Goal: Task Accomplishment & Management: Complete application form

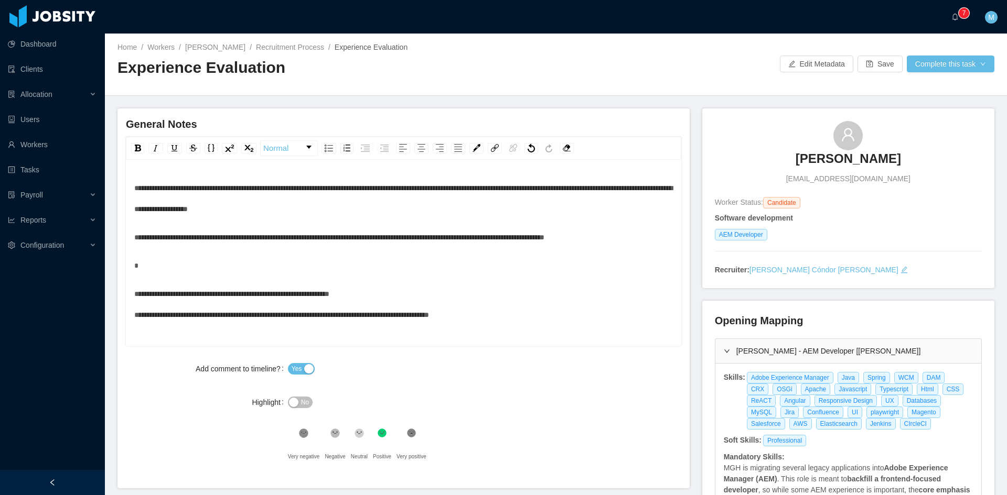
click at [349, 279] on div "**********" at bounding box center [403, 252] width 539 height 148
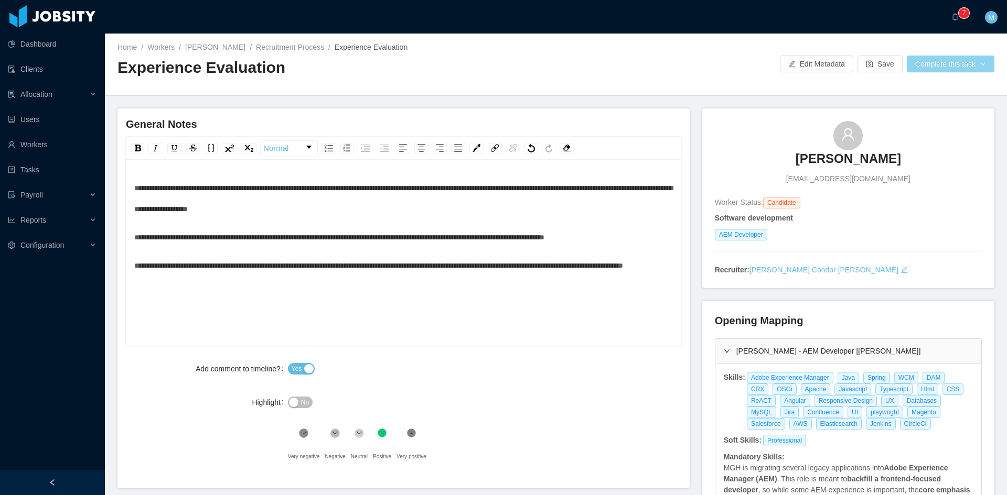
click at [968, 64] on button "Complete this task" at bounding box center [950, 64] width 88 height 17
click at [959, 86] on button "Save Evaluation" at bounding box center [943, 87] width 81 height 17
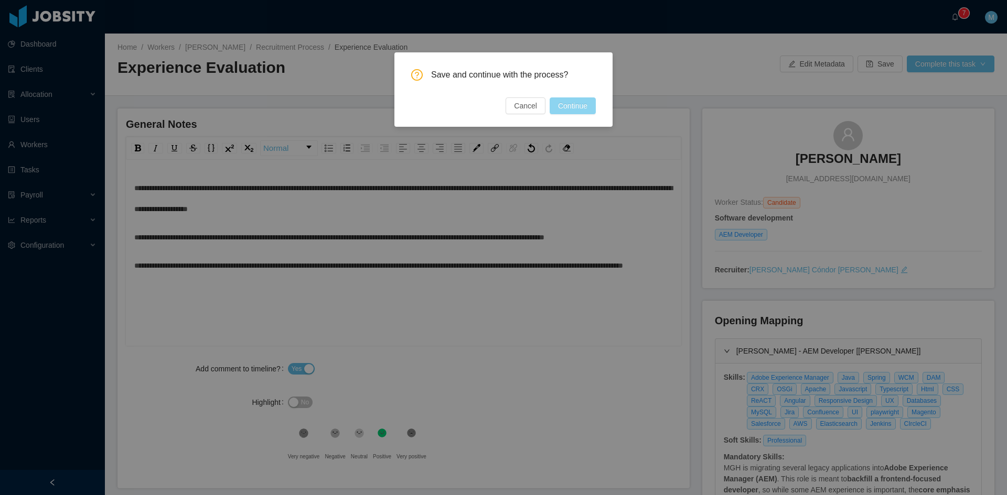
click at [590, 100] on button "Continue" at bounding box center [572, 106] width 46 height 17
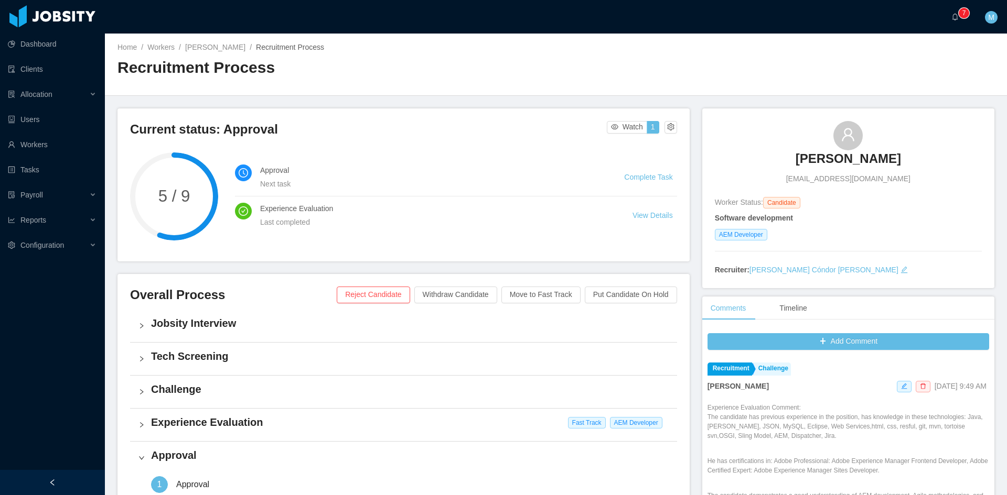
drag, startPoint x: 298, startPoint y: 336, endPoint x: 236, endPoint y: 269, distance: 91.3
click at [236, 269] on div "Current status: Approval Watch 1 5 / 9 Approval Next task Complete Task Experie…" at bounding box center [409, 411] width 585 height 605
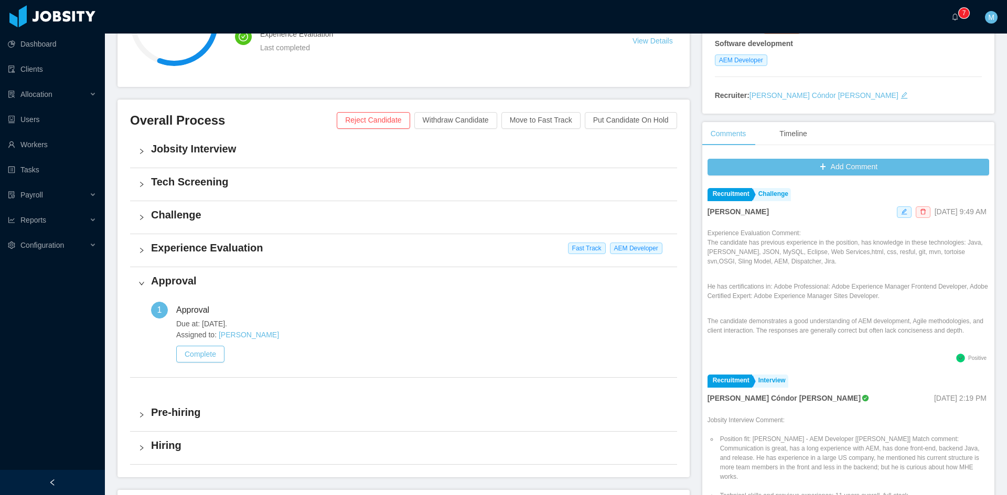
scroll to position [262, 0]
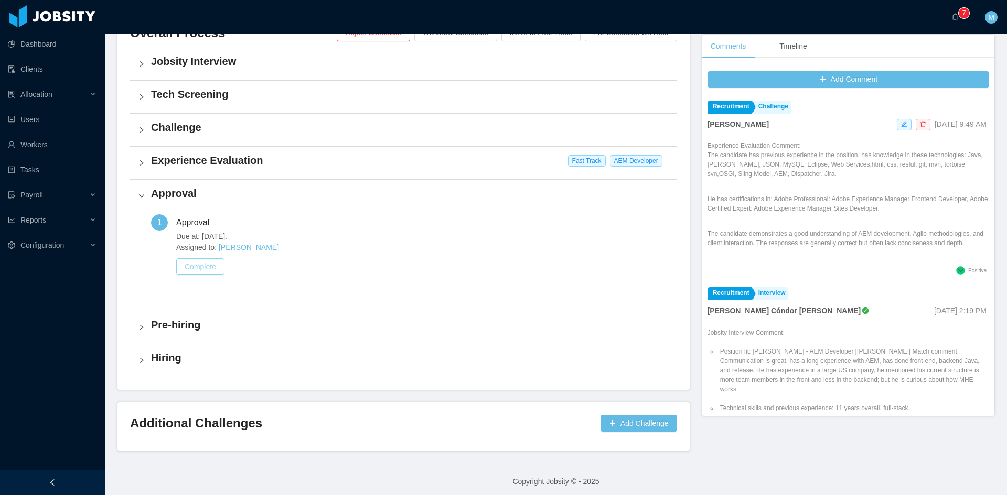
click at [220, 274] on button "Complete" at bounding box center [200, 266] width 48 height 17
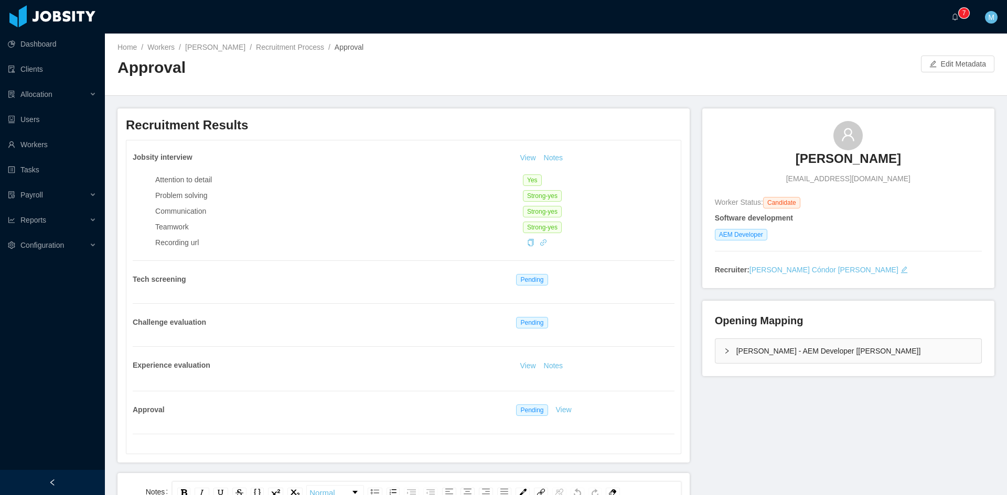
scroll to position [175, 0]
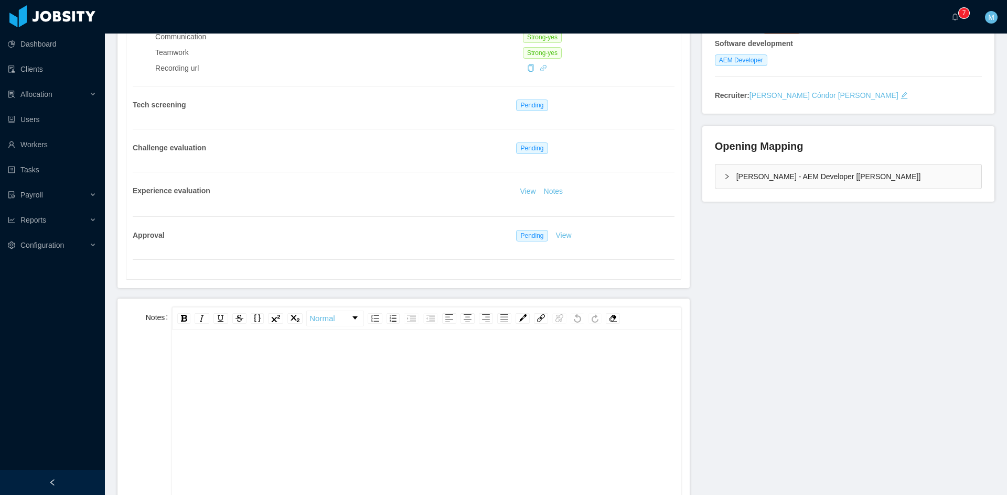
click at [245, 383] on div "rdw-editor" at bounding box center [426, 439] width 492 height 183
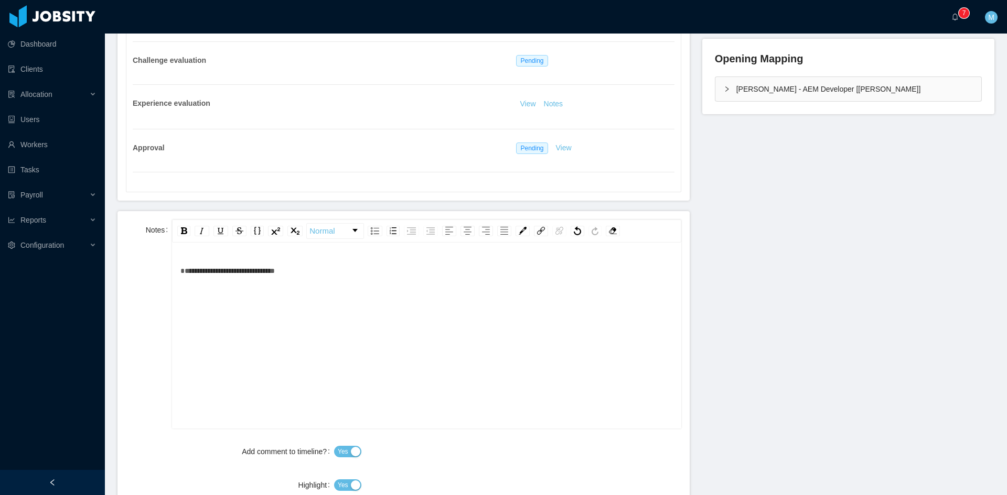
scroll to position [350, 0]
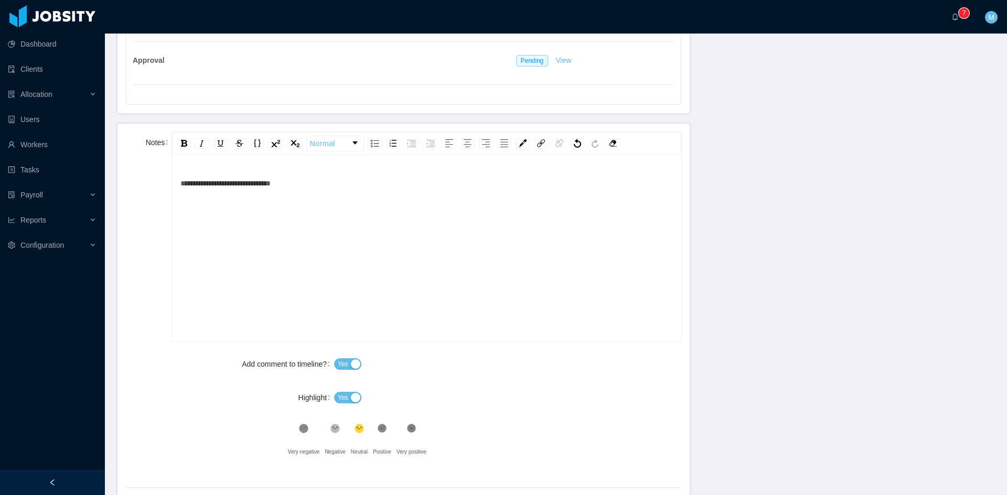
click at [333, 414] on div "Add comment to timeline? Yes Highlight Yes .st0{fill:#8a8a8a}.st2{fill:#262626}…" at bounding box center [403, 408] width 555 height 109
click at [342, 403] on span "Yes" at bounding box center [343, 398] width 10 height 10
click at [382, 430] on icon at bounding box center [381, 429] width 9 height 9
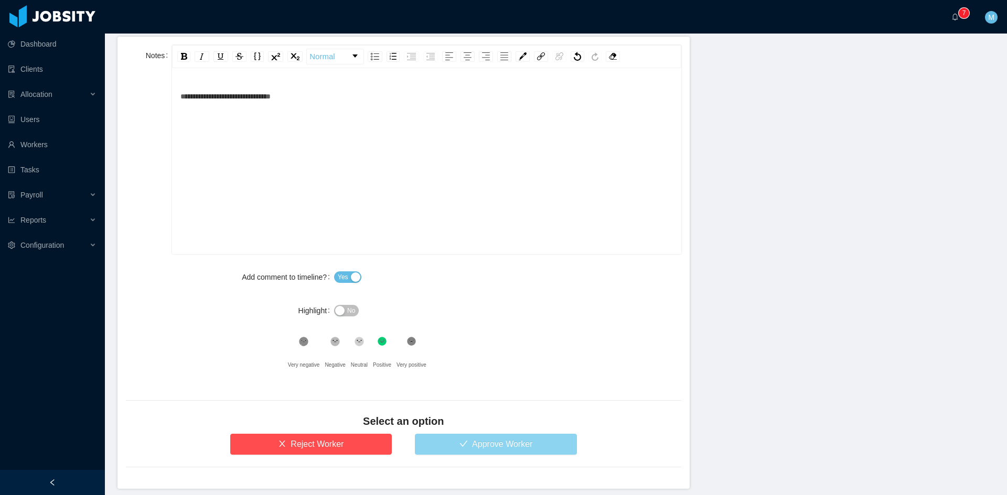
click at [502, 445] on button "Approve Worker" at bounding box center [496, 444] width 162 height 21
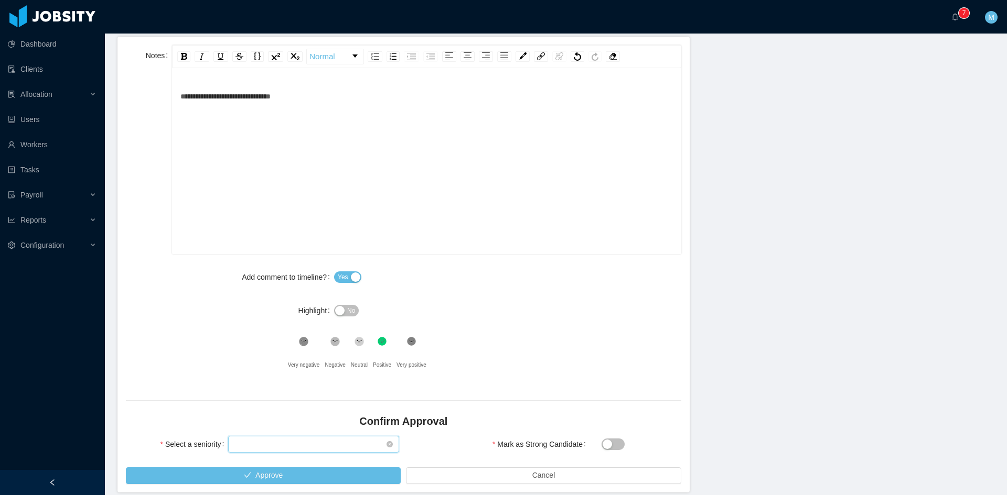
click at [331, 438] on div "Select seniority" at bounding box center [310, 445] width 152 height 16
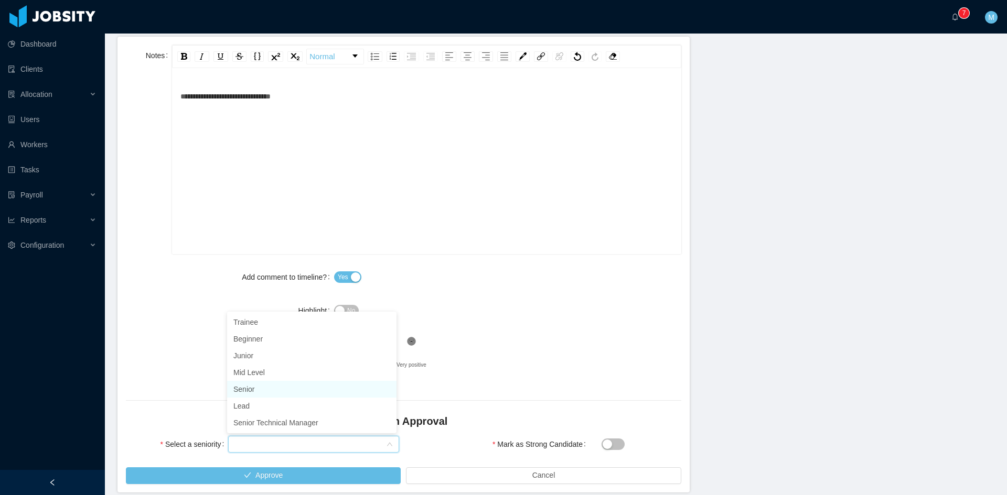
click at [283, 388] on li "Senior" at bounding box center [311, 389] width 169 height 17
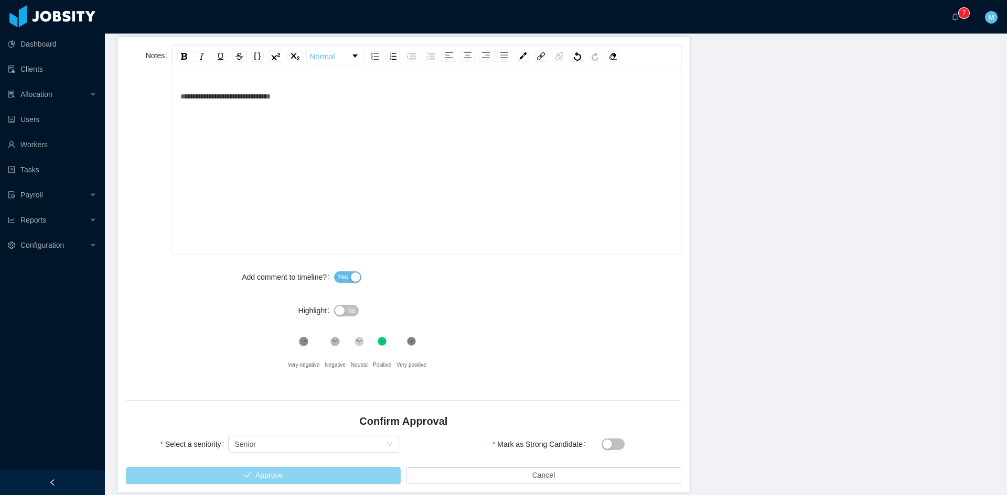
click at [247, 470] on button "Approve" at bounding box center [263, 476] width 275 height 17
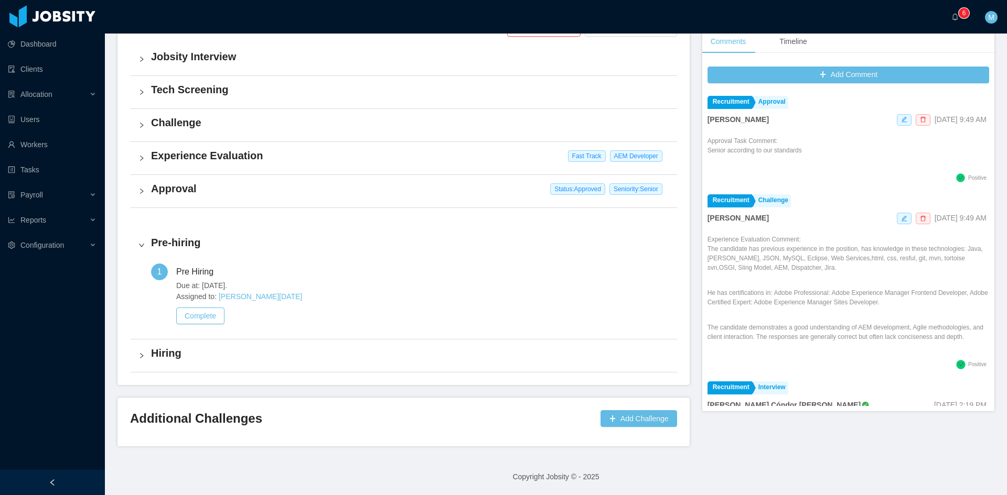
scroll to position [267, 0]
click at [952, 17] on icon "icon: bell" at bounding box center [954, 16] width 7 height 7
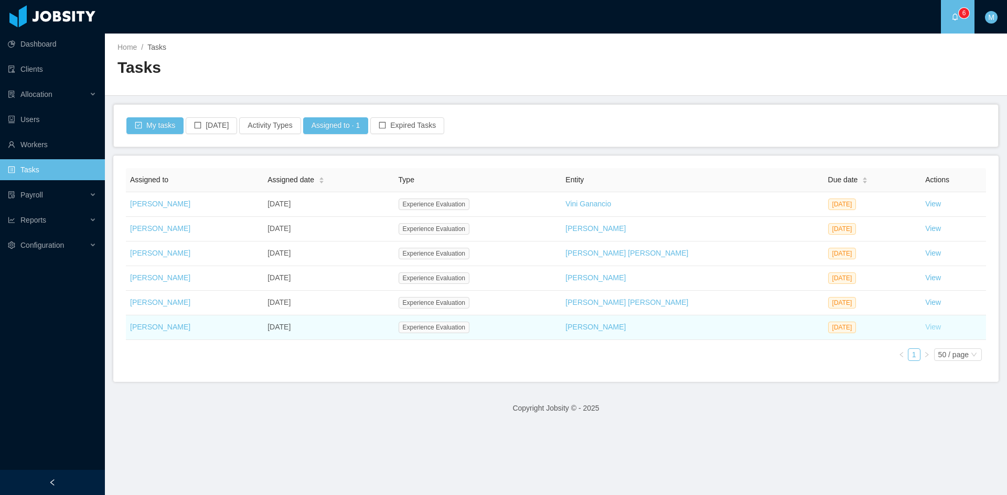
click at [925, 330] on link "View" at bounding box center [933, 327] width 16 height 8
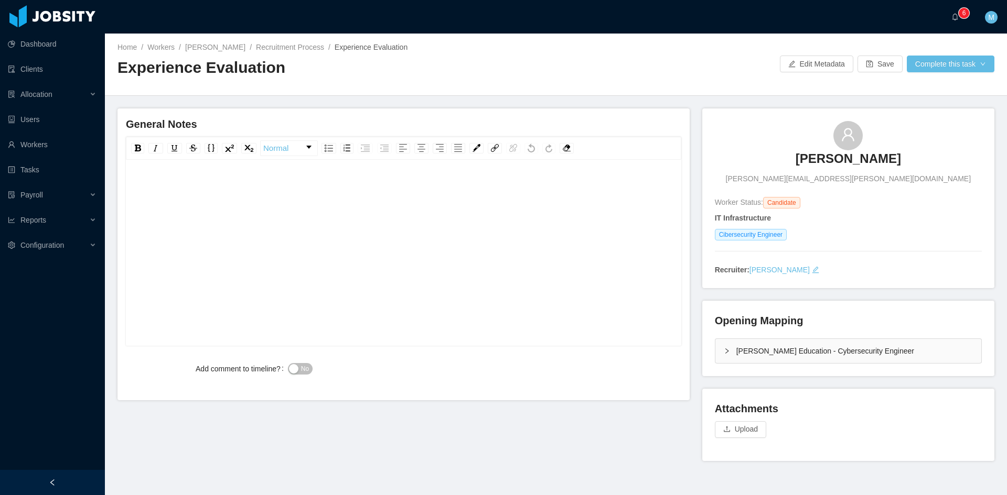
click at [723, 350] on icon "icon: right" at bounding box center [726, 351] width 6 height 6
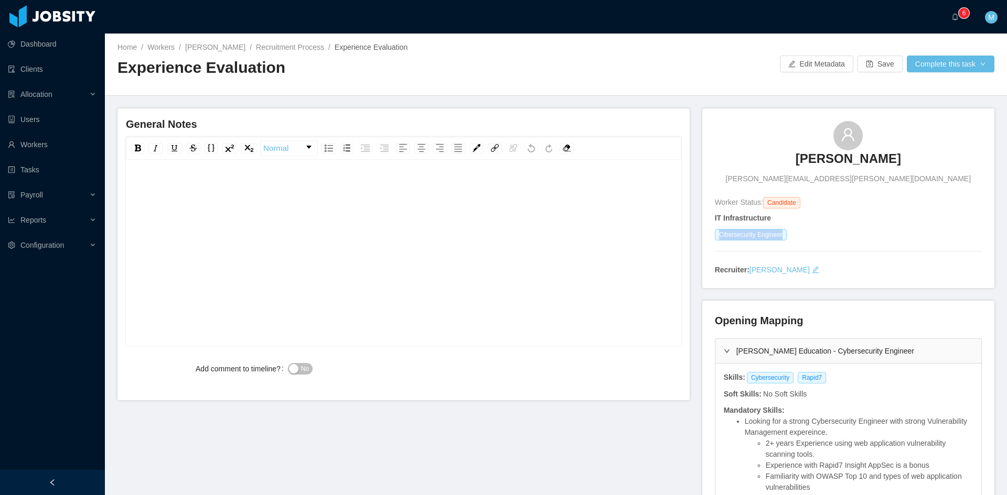
drag, startPoint x: 729, startPoint y: 231, endPoint x: 784, endPoint y: 231, distance: 55.0
click at [784, 231] on div "Cibersecurity Engineer" at bounding box center [848, 235] width 267 height 12
copy span "Cibersecurity Engineer"
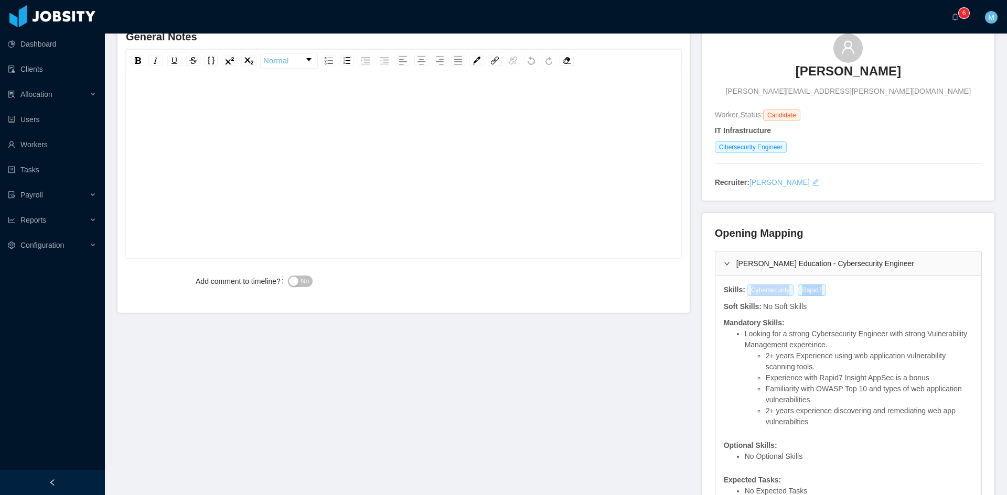
drag, startPoint x: 813, startPoint y: 293, endPoint x: 742, endPoint y: 293, distance: 70.2
click at [745, 293] on div "Cybersecurity Rapid7" at bounding box center [787, 291] width 85 height 12
copy div "Cybersecurity Rapid7"
drag, startPoint x: 812, startPoint y: 391, endPoint x: 836, endPoint y: 391, distance: 24.6
click at [836, 391] on li "Familiarity with OWASP Top 10 and types of web application vulnerabilities" at bounding box center [868, 395] width 207 height 22
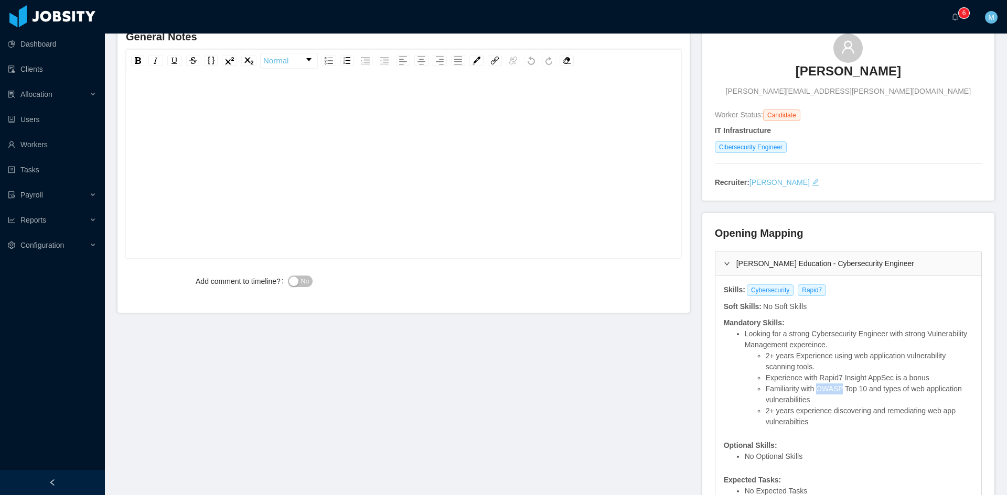
copy li "OWASP"
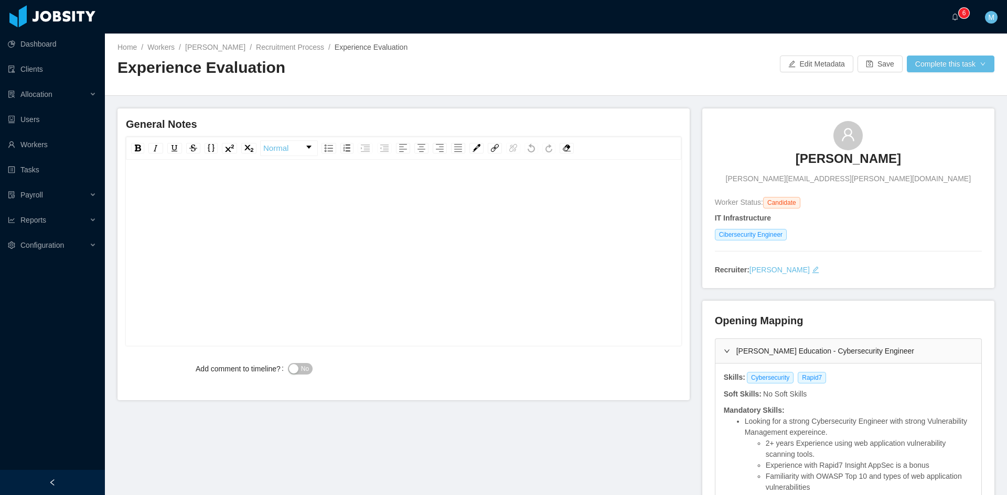
click at [324, 202] on div "rdw-editor" at bounding box center [403, 269] width 539 height 183
click at [518, 196] on div "**********" at bounding box center [403, 188] width 539 height 21
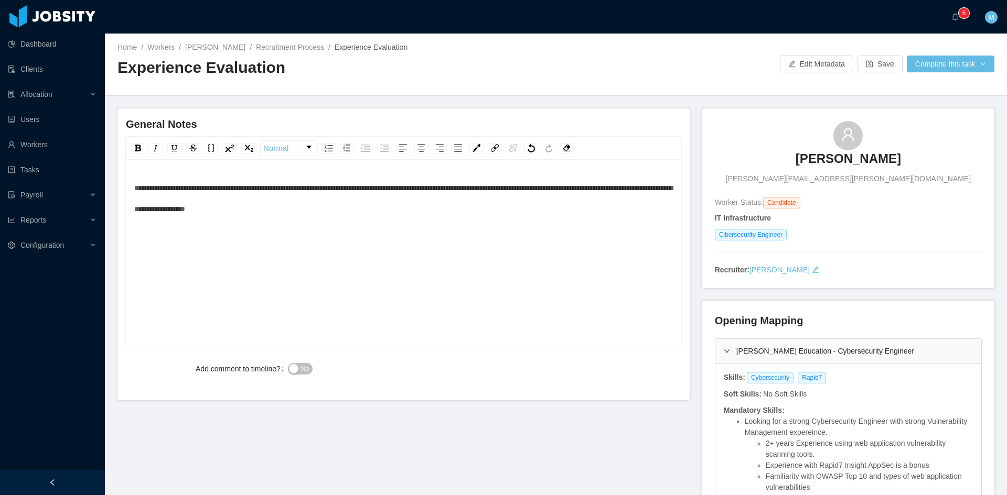
click at [337, 203] on span "**********" at bounding box center [403, 199] width 538 height 28
click at [381, 204] on div "**********" at bounding box center [403, 199] width 539 height 42
click at [307, 373] on span "No" at bounding box center [305, 369] width 8 height 10
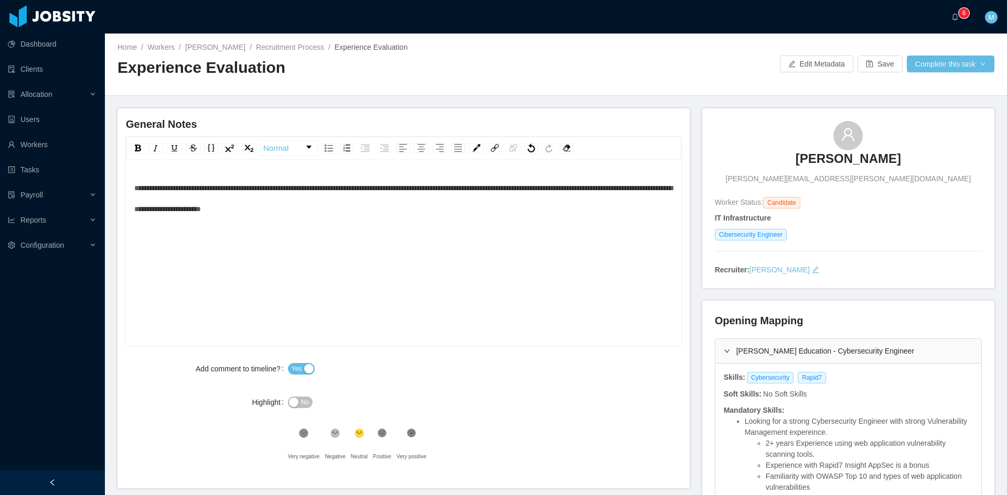
click at [391, 228] on div "**********" at bounding box center [403, 269] width 539 height 183
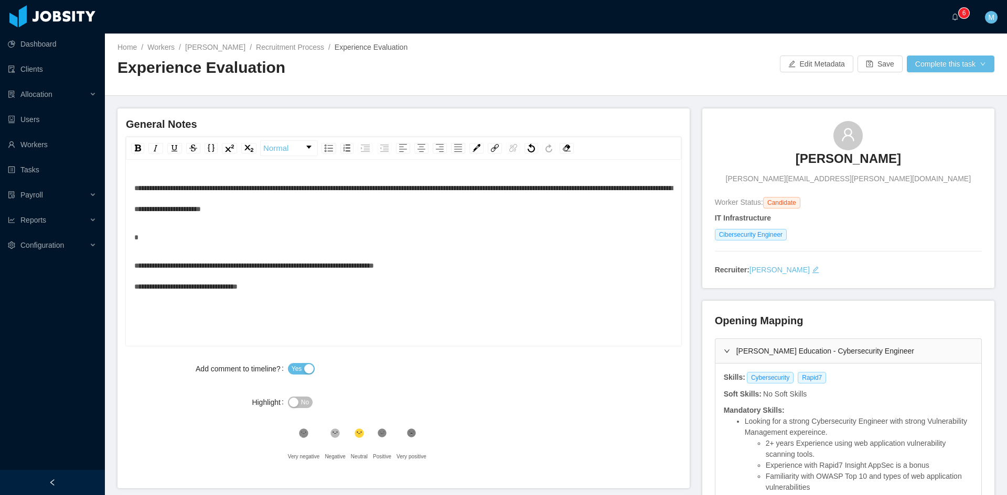
click at [453, 259] on div "**********" at bounding box center [403, 276] width 539 height 42
click at [334, 436] on icon at bounding box center [335, 433] width 9 height 9
click at [928, 72] on button "Complete this task" at bounding box center [950, 64] width 88 height 17
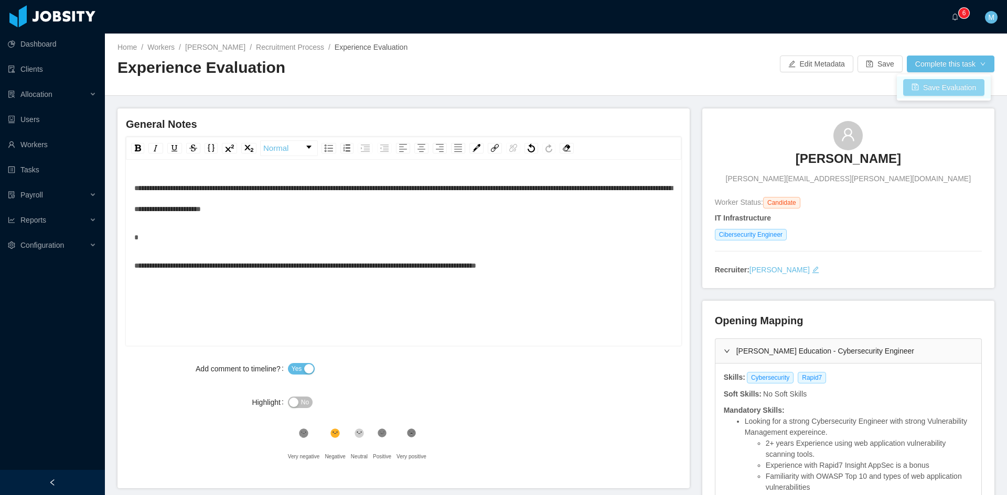
click at [936, 89] on button "Save Evaluation" at bounding box center [943, 87] width 81 height 17
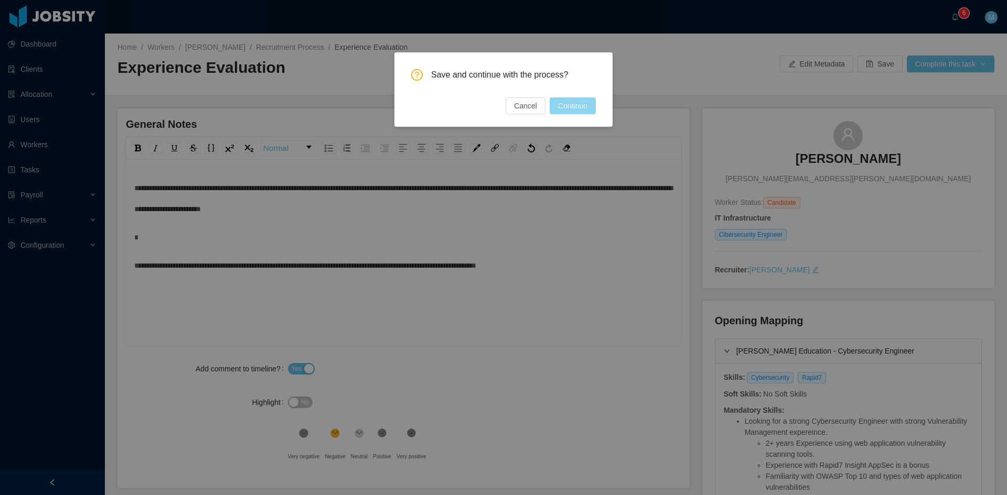
click at [585, 103] on button "Continue" at bounding box center [572, 106] width 46 height 17
click at [511, 93] on div "Save and continue with the process? Cancel Continue" at bounding box center [503, 91] width 185 height 45
click at [515, 109] on button "Cancel" at bounding box center [514, 106] width 40 height 17
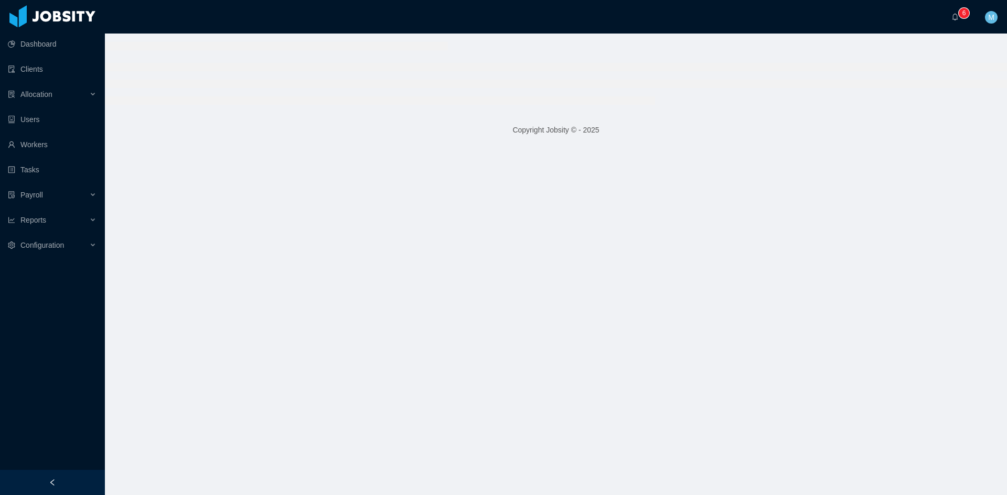
click at [498, 266] on main "Copyright Jobsity © - 2025" at bounding box center [556, 265] width 902 height 462
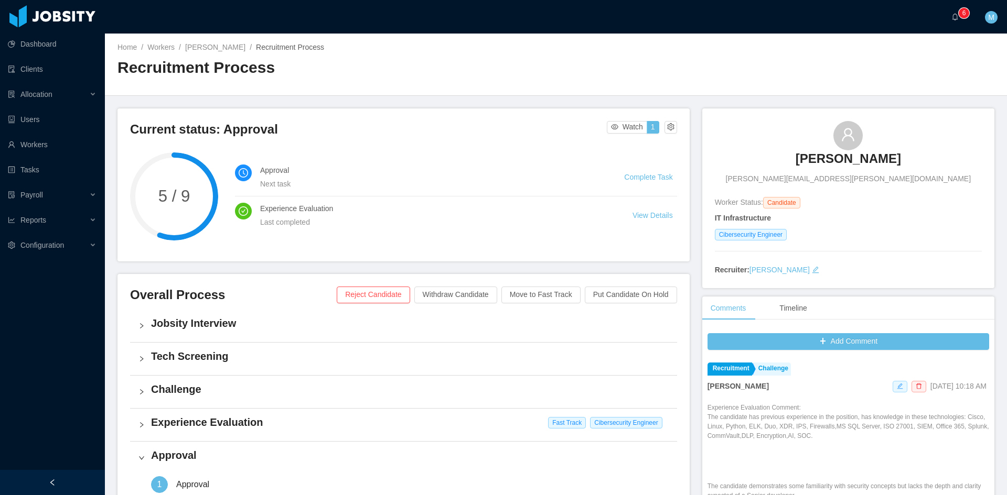
click at [892, 386] on span at bounding box center [899, 387] width 15 height 12
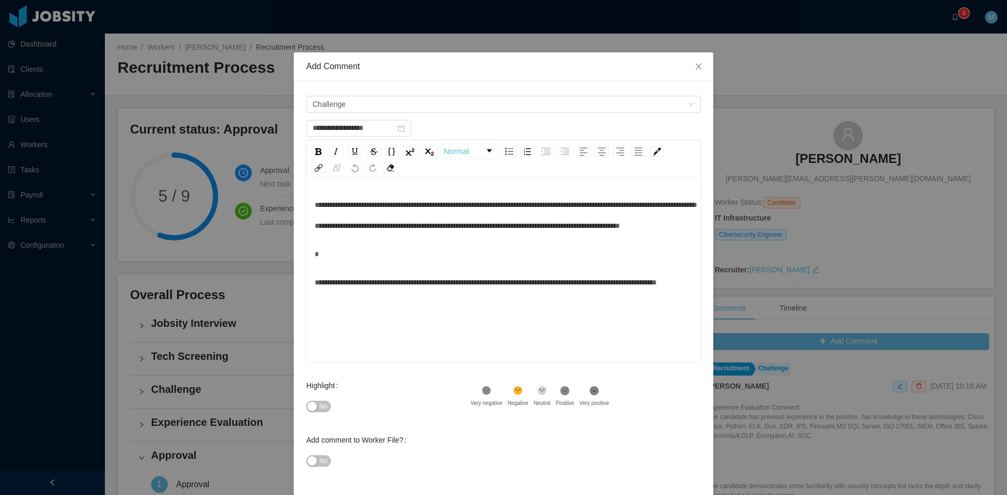
click at [416, 265] on div "rdw-editor" at bounding box center [504, 254] width 378 height 21
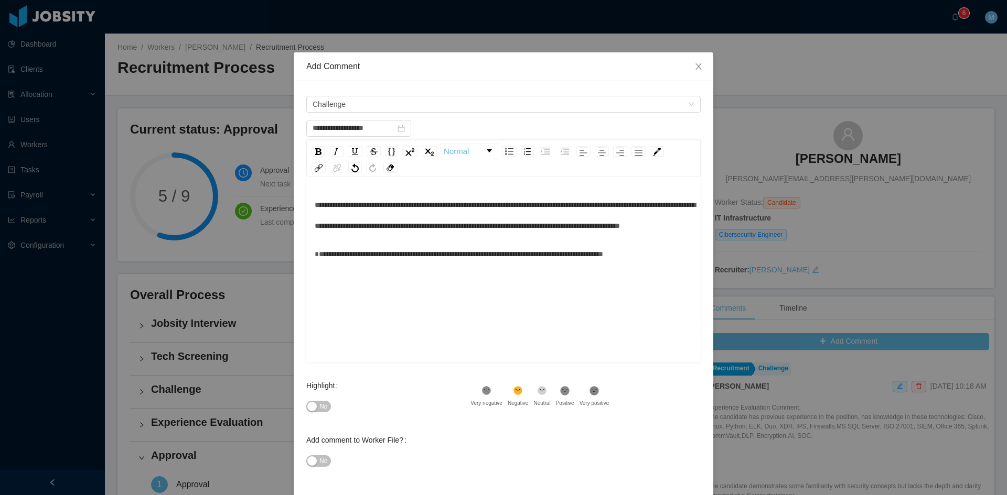
scroll to position [42, 0]
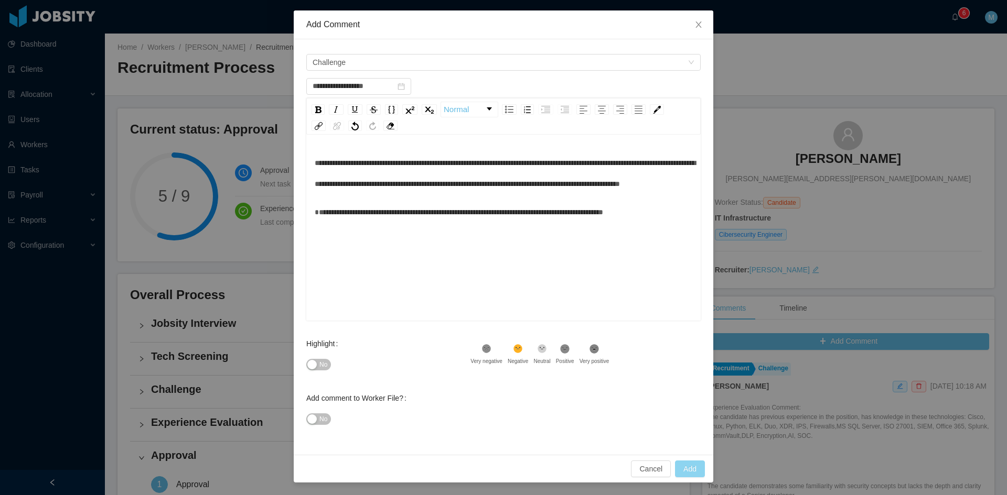
click at [683, 468] on button "Add" at bounding box center [690, 469] width 30 height 17
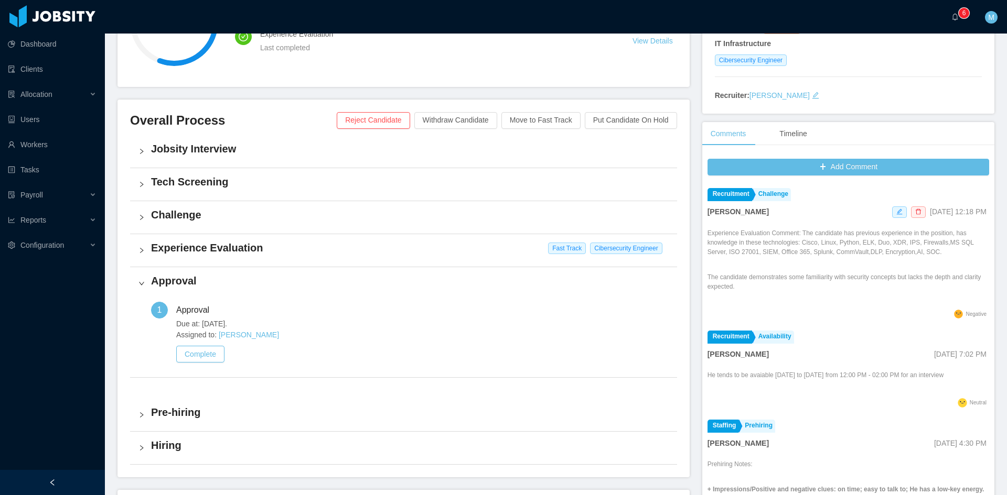
scroll to position [88, 0]
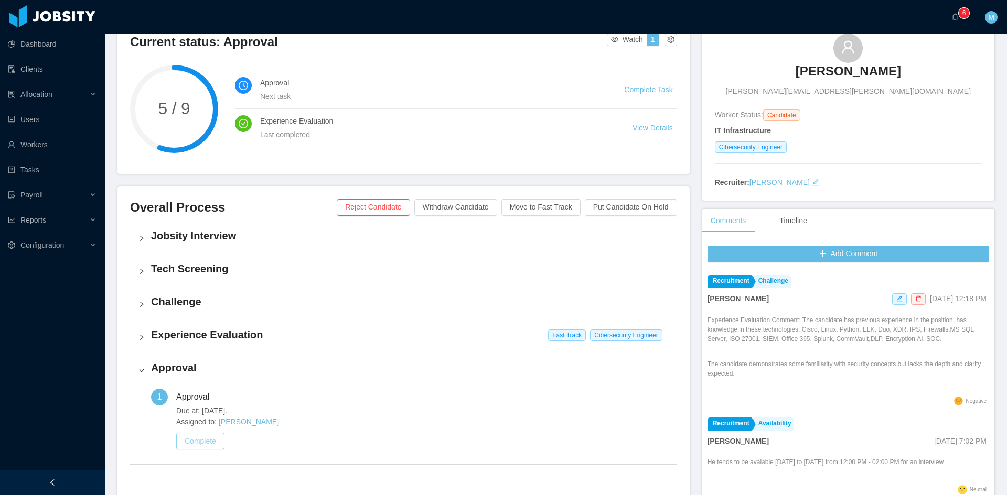
click at [218, 441] on button "Complete" at bounding box center [200, 441] width 48 height 17
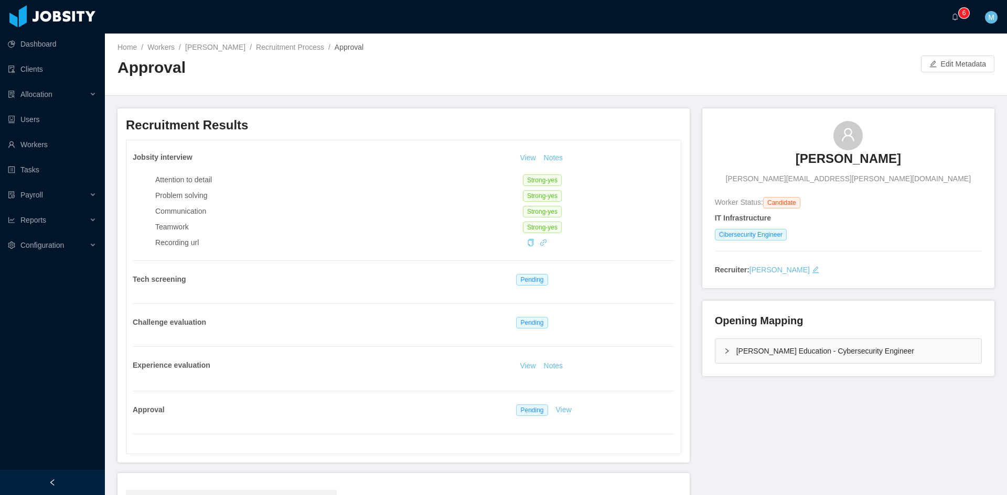
scroll to position [156, 0]
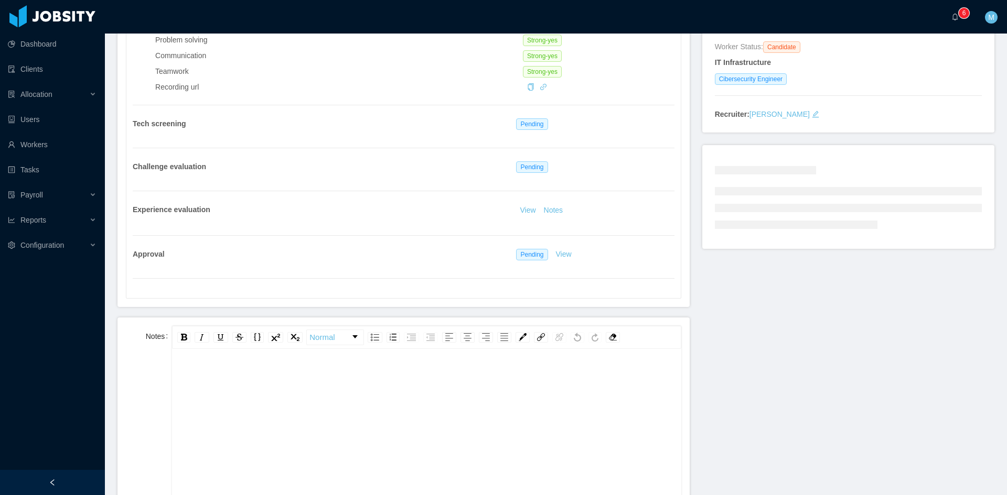
click at [265, 385] on div "rdw-editor" at bounding box center [426, 377] width 492 height 21
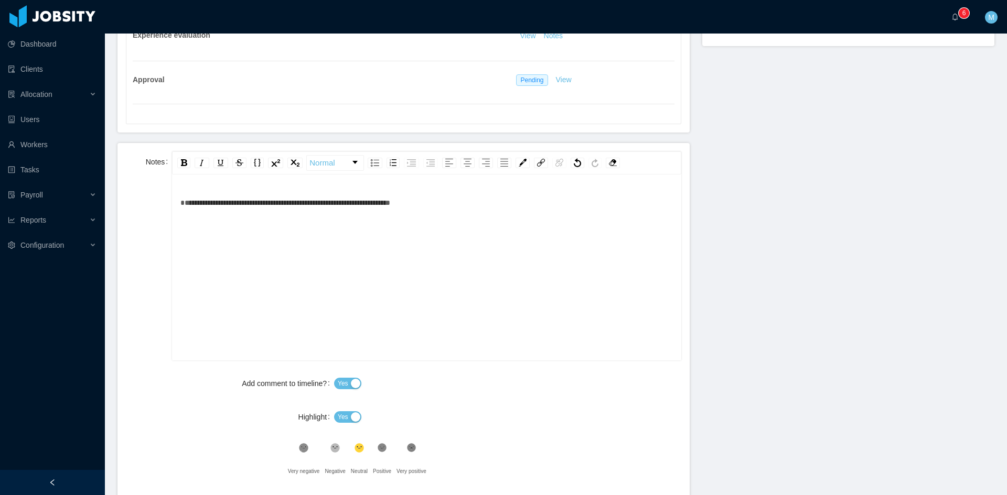
scroll to position [418, 0]
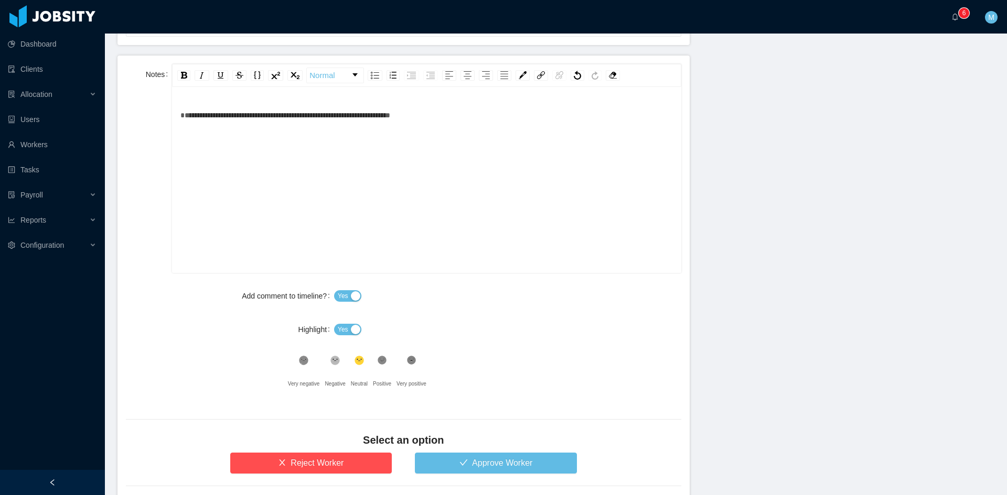
click at [337, 362] on div ".st1{fill:#262626}" at bounding box center [334, 363] width 20 height 21
click at [344, 329] on span "Yes" at bounding box center [343, 329] width 10 height 10
click at [464, 468] on button "Approve Worker" at bounding box center [496, 463] width 162 height 21
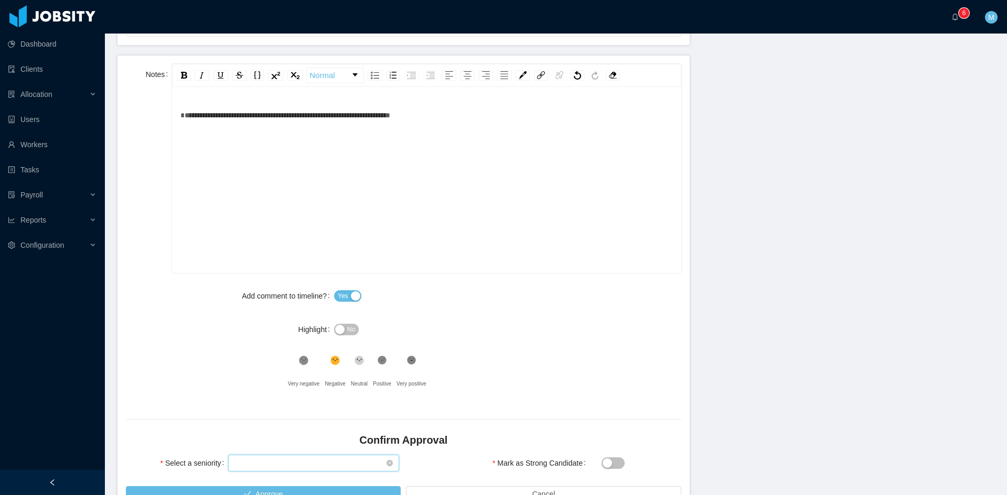
click at [304, 461] on div "Select seniority" at bounding box center [310, 464] width 152 height 16
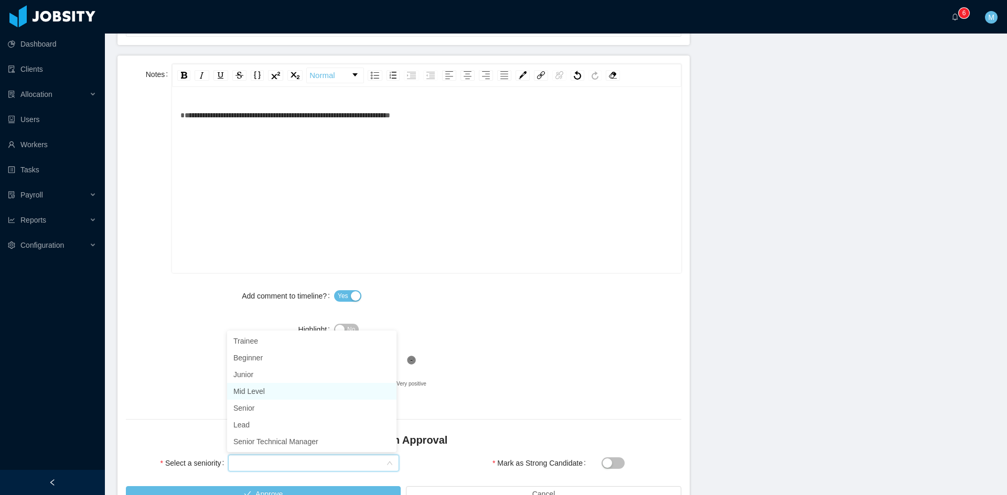
click at [274, 394] on li "Mid Level" at bounding box center [311, 391] width 169 height 17
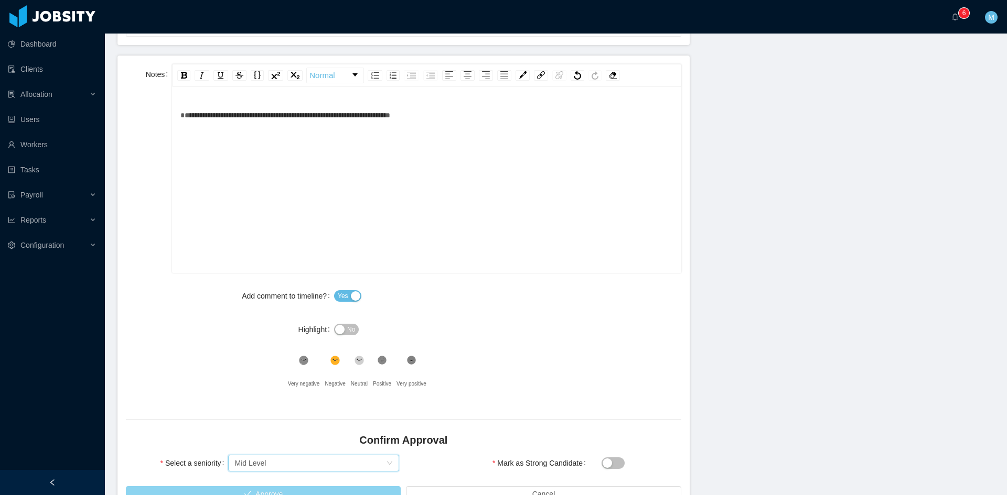
click at [268, 490] on button "Approve" at bounding box center [263, 494] width 275 height 17
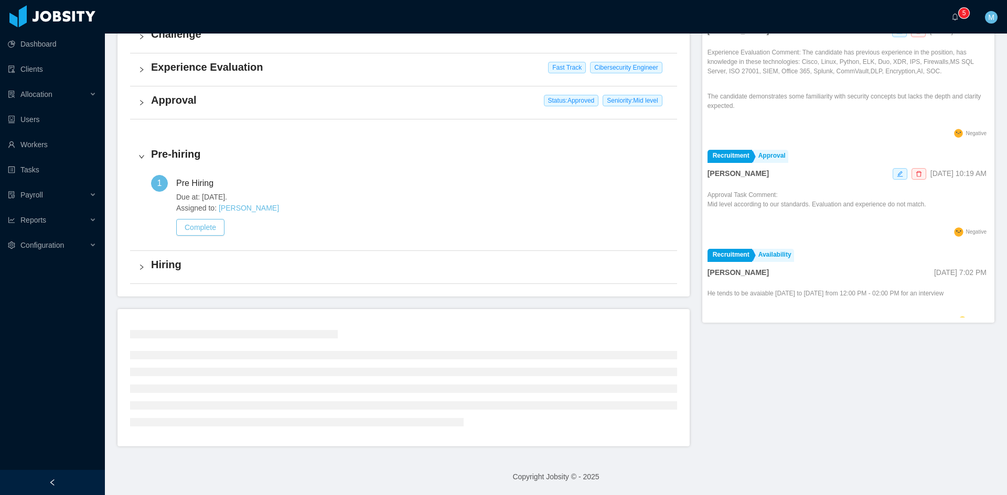
scroll to position [267, 0]
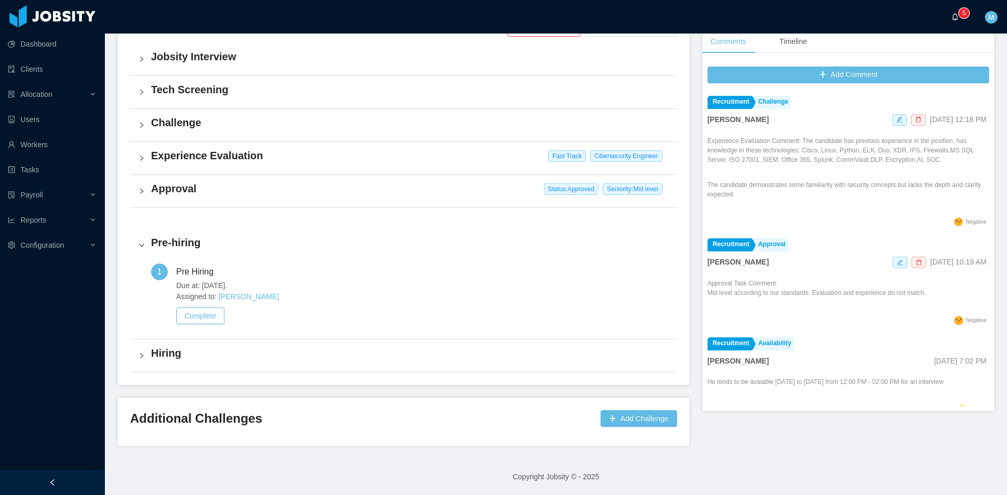
click at [951, 19] on icon "icon: bell" at bounding box center [954, 16] width 7 height 7
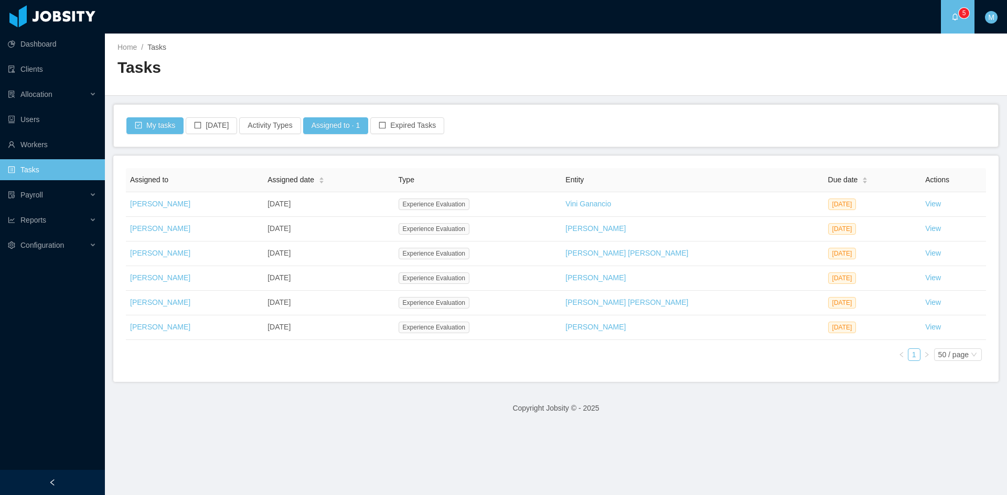
click at [477, 358] on div "Assigned to Assigned date Type Entity Due date Actions Matias Marin Sep 12th, 2…" at bounding box center [556, 268] width 860 height 201
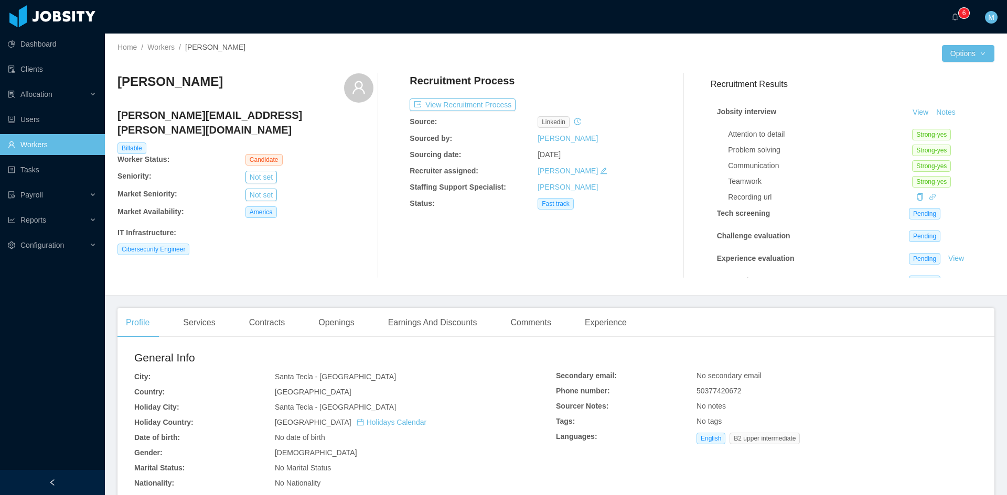
scroll to position [29, 0]
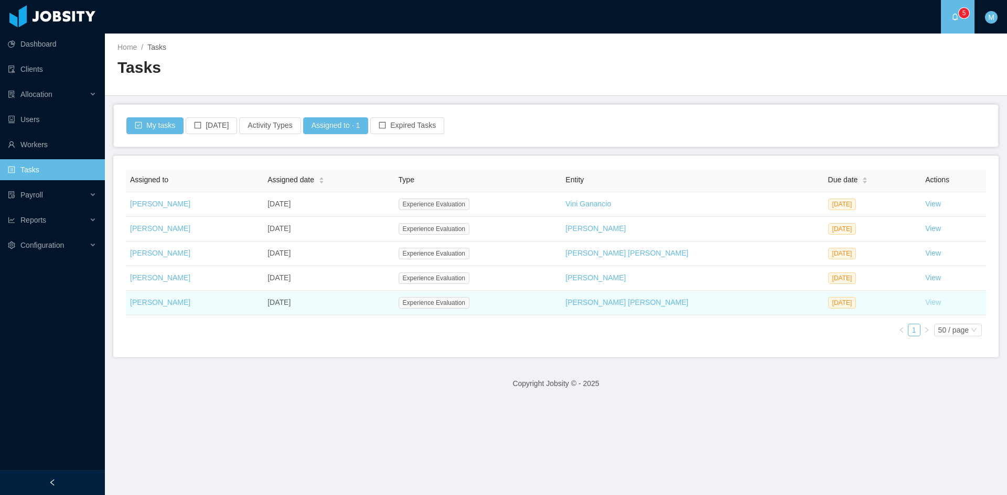
click at [925, 301] on link "View" at bounding box center [933, 302] width 16 height 8
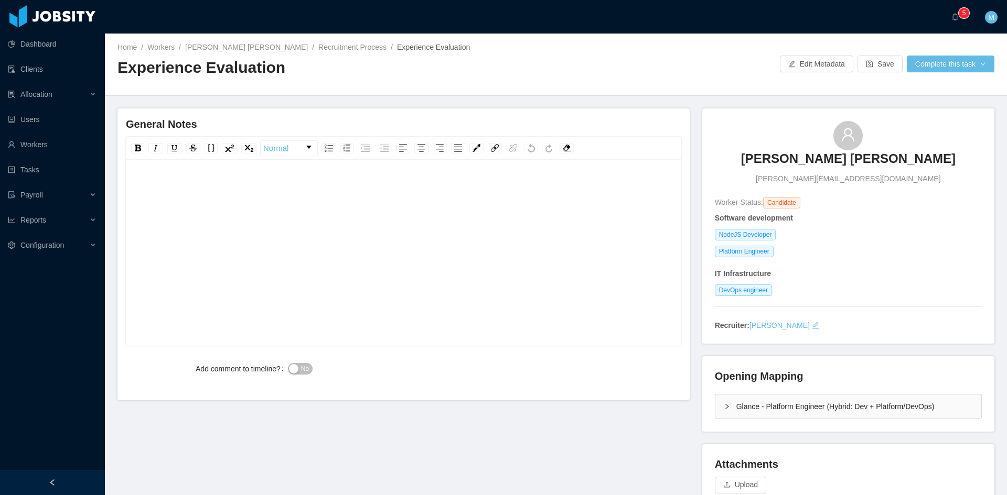
click at [715, 408] on div "Glance - Platform Engineer (Hybrid: Dev + Platform/DevOps)" at bounding box center [848, 407] width 266 height 24
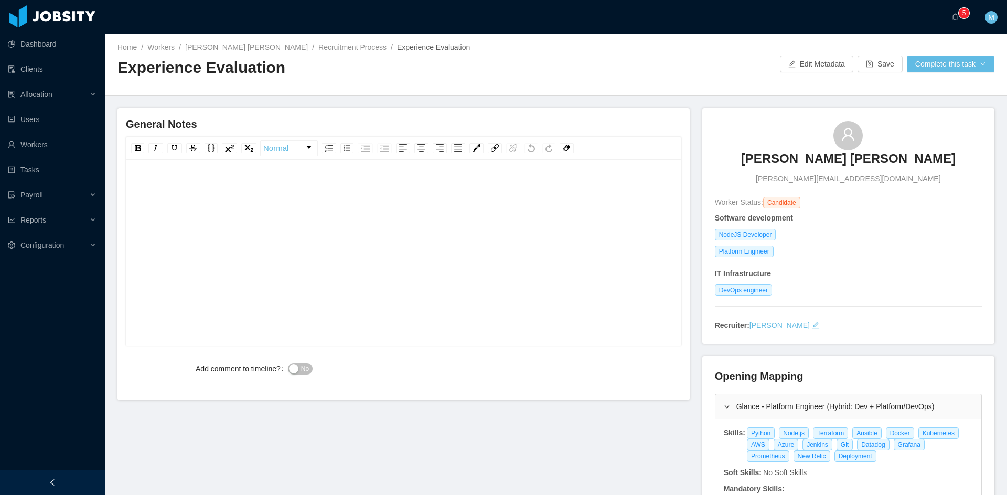
scroll to position [88, 0]
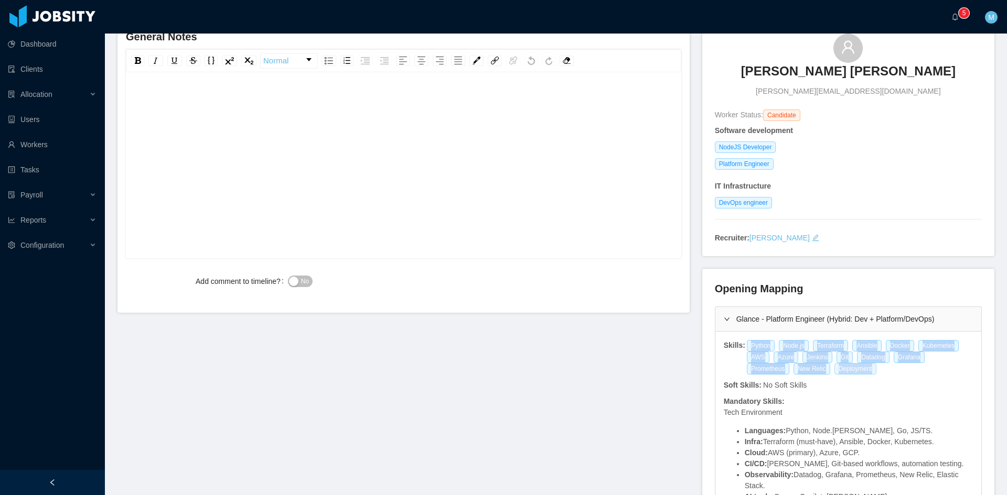
drag, startPoint x: 743, startPoint y: 346, endPoint x: 818, endPoint y: 374, distance: 80.4
click at [818, 374] on div "Python Node.js Terraform Ansible Docker Kubernetes AWS Azure Jenkins Git Datado…" at bounding box center [859, 357] width 228 height 35
copy div "Python Node.js Terraform Ansible Docker Kubernetes AWS Azure Jenkins Git Datado…"
drag, startPoint x: 710, startPoint y: 164, endPoint x: 773, endPoint y: 166, distance: 62.4
click at [773, 166] on div "Platform Engineer" at bounding box center [848, 164] width 267 height 12
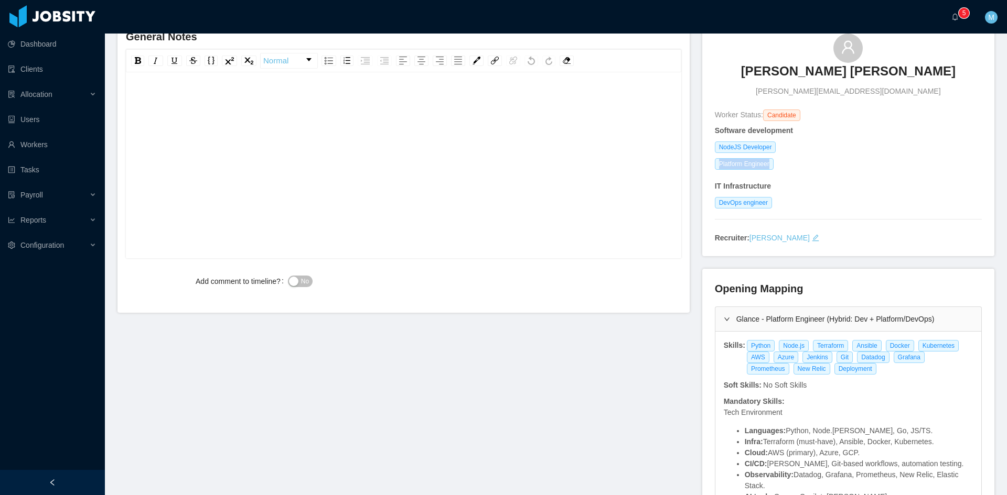
copy span "Platform Engineer"
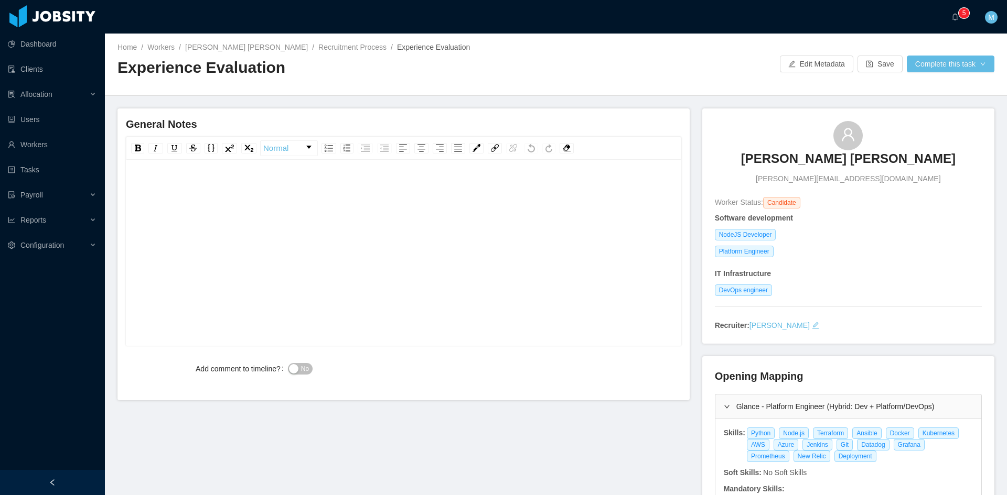
click at [307, 262] on div "rdw-editor" at bounding box center [403, 269] width 539 height 183
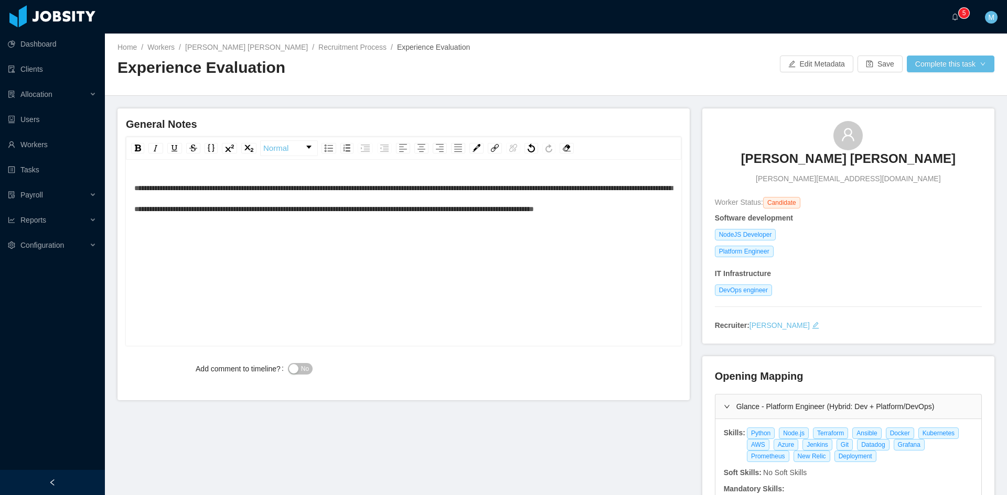
click at [137, 189] on span "**********" at bounding box center [403, 199] width 538 height 28
click at [135, 188] on span "**********" at bounding box center [403, 199] width 538 height 28
click at [313, 364] on div "No" at bounding box center [426, 369] width 277 height 21
click at [301, 367] on span "No" at bounding box center [305, 369] width 8 height 10
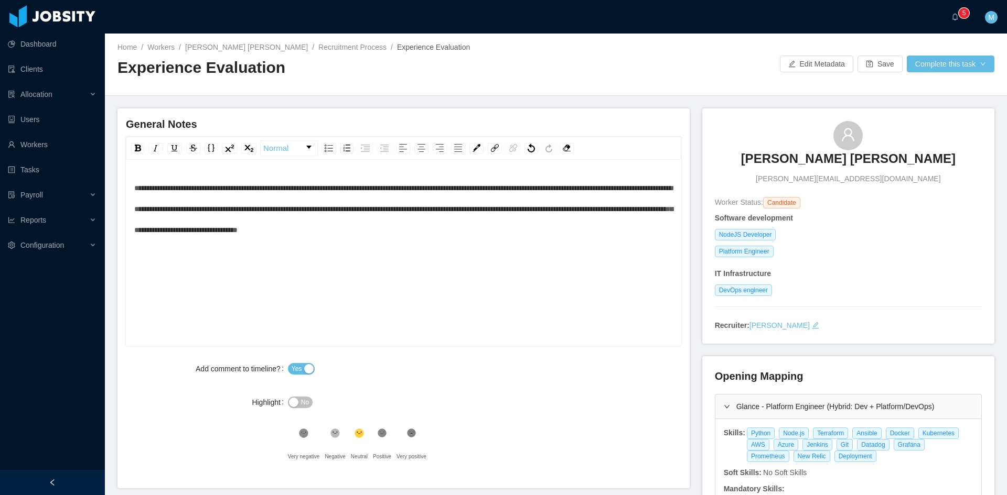
click at [608, 242] on div "**********" at bounding box center [403, 269] width 539 height 183
drag, startPoint x: 490, startPoint y: 273, endPoint x: 495, endPoint y: 265, distance: 8.7
click at [490, 274] on div "**********" at bounding box center [403, 269] width 539 height 183
click at [607, 236] on div "**********" at bounding box center [403, 209] width 539 height 63
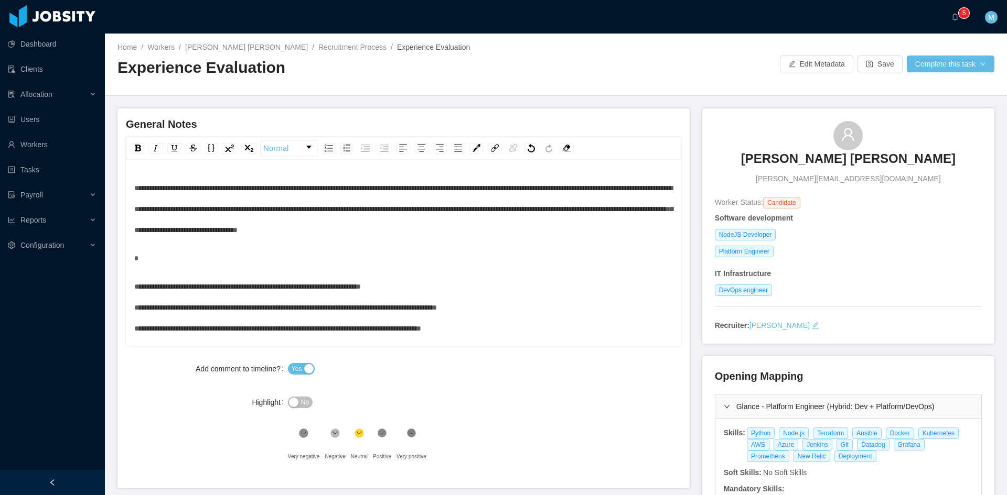
scroll to position [25, 0]
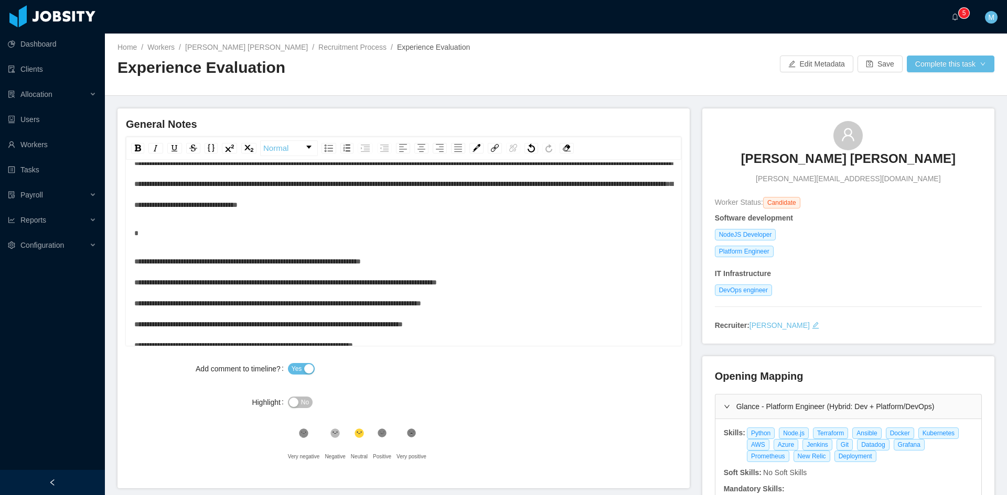
click at [468, 266] on div "**********" at bounding box center [403, 303] width 539 height 105
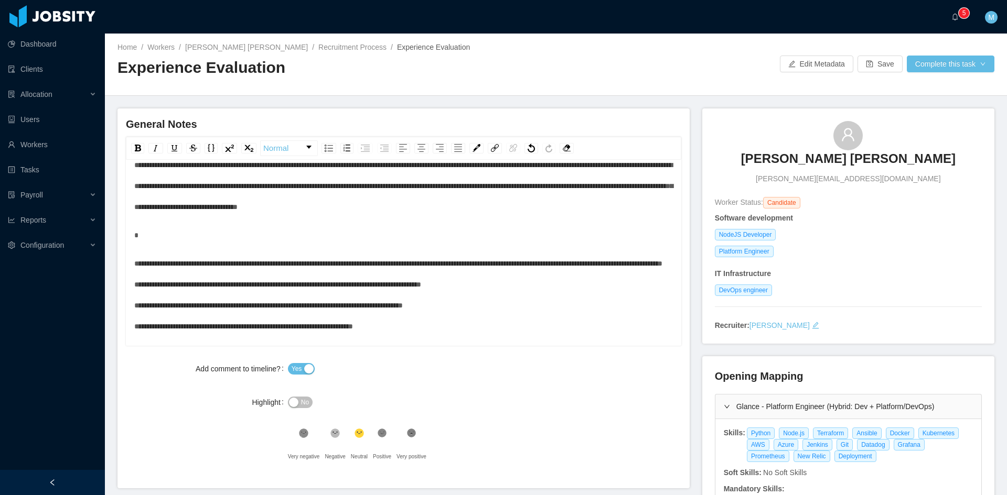
click at [398, 285] on div "**********" at bounding box center [403, 295] width 539 height 84
click at [571, 264] on span "**********" at bounding box center [403, 295] width 538 height 70
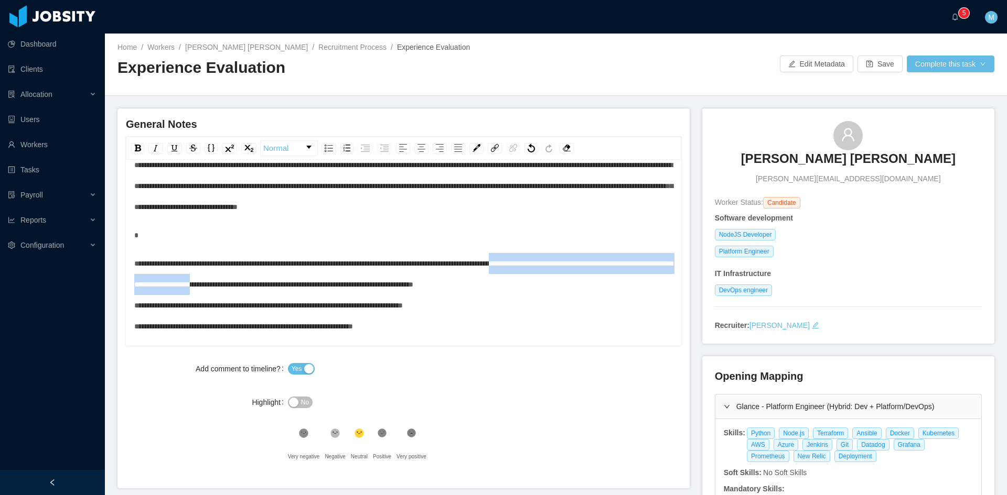
click at [351, 288] on span "**********" at bounding box center [403, 295] width 538 height 70
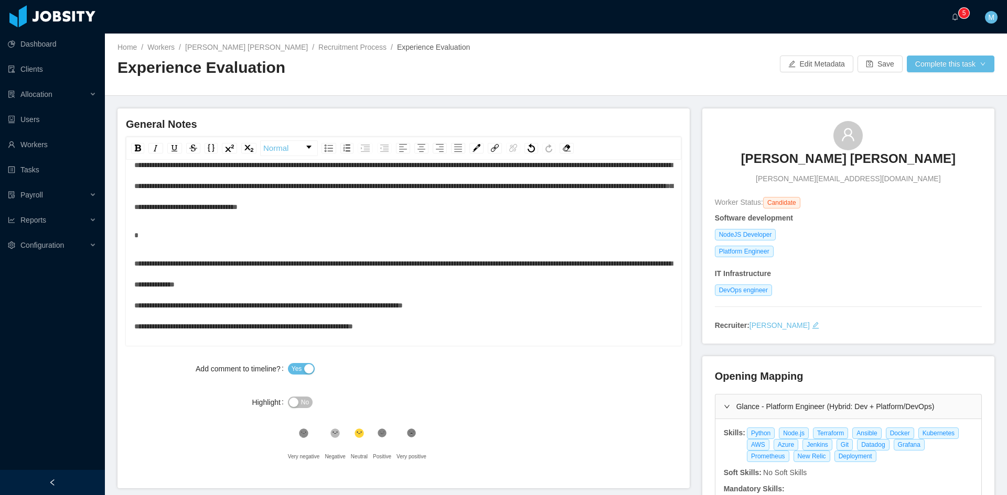
click at [373, 289] on div "**********" at bounding box center [403, 295] width 539 height 84
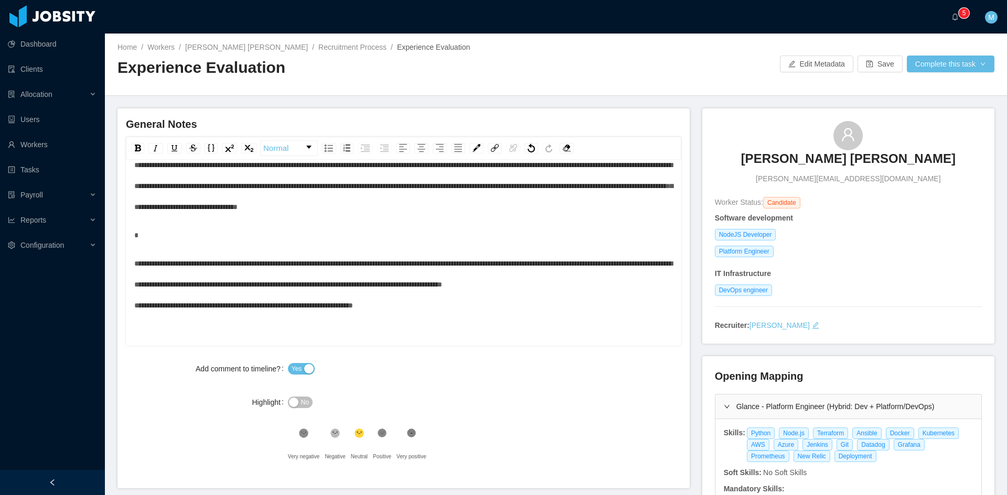
click at [383, 298] on div "**********" at bounding box center [403, 284] width 539 height 63
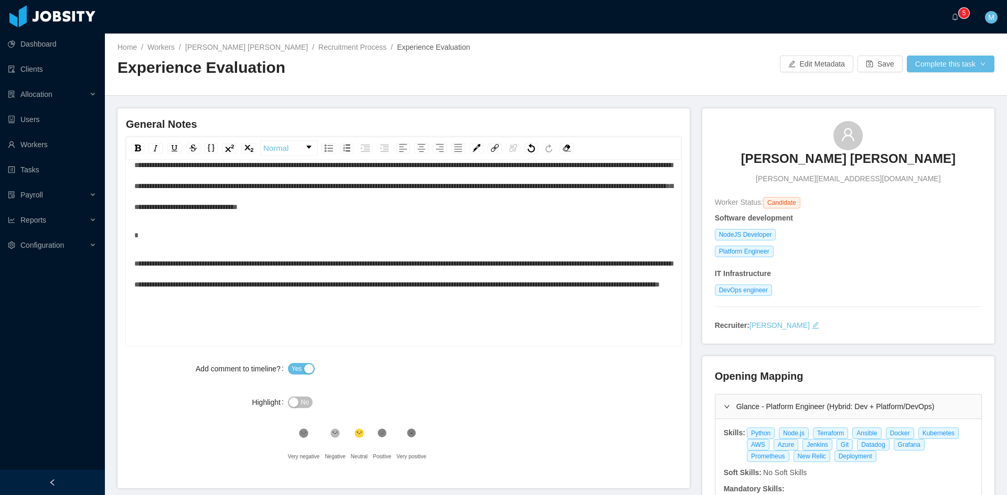
click at [442, 295] on div "**********" at bounding box center [403, 274] width 539 height 42
click at [377, 441] on div ".st1{fill:#232323}" at bounding box center [382, 436] width 18 height 21
click at [939, 66] on button "Complete this task" at bounding box center [950, 64] width 88 height 17
click at [939, 89] on button "Save Evaluation" at bounding box center [943, 87] width 81 height 17
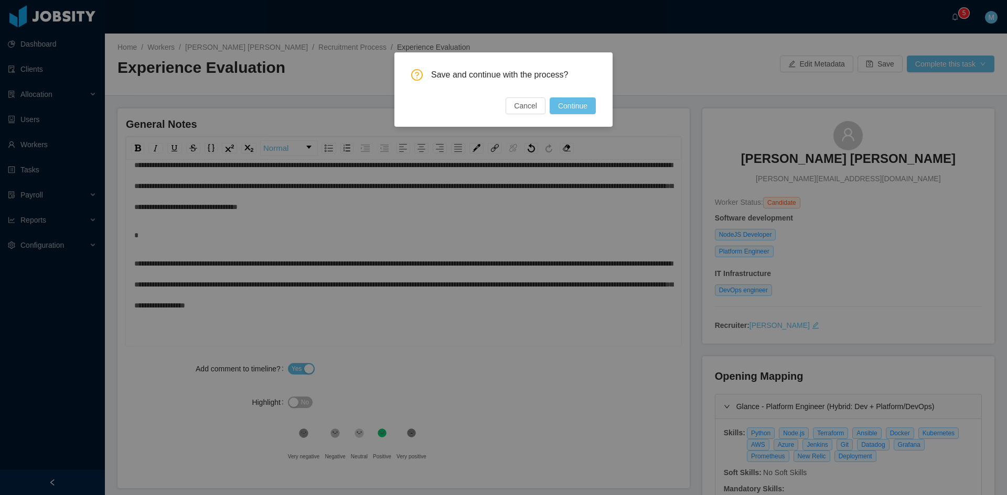
click at [605, 109] on div "Save and continue with the process? Cancel Continue" at bounding box center [503, 89] width 218 height 74
click at [582, 109] on button "Continue" at bounding box center [572, 106] width 46 height 17
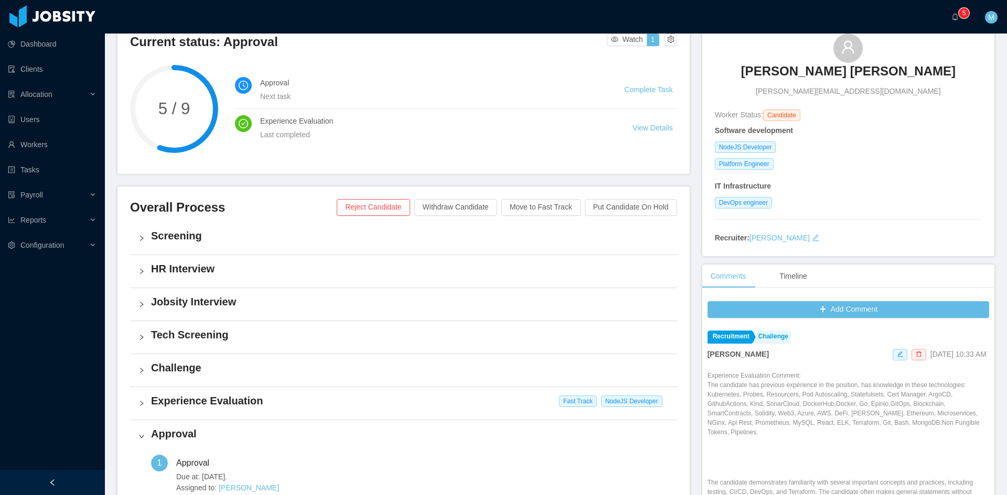
scroll to position [175, 0]
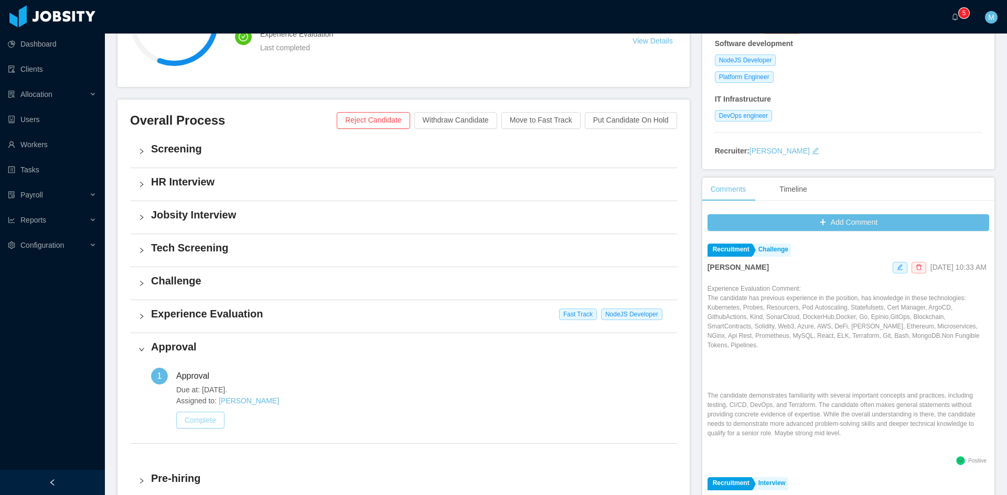
click at [215, 424] on button "Complete" at bounding box center [200, 420] width 48 height 17
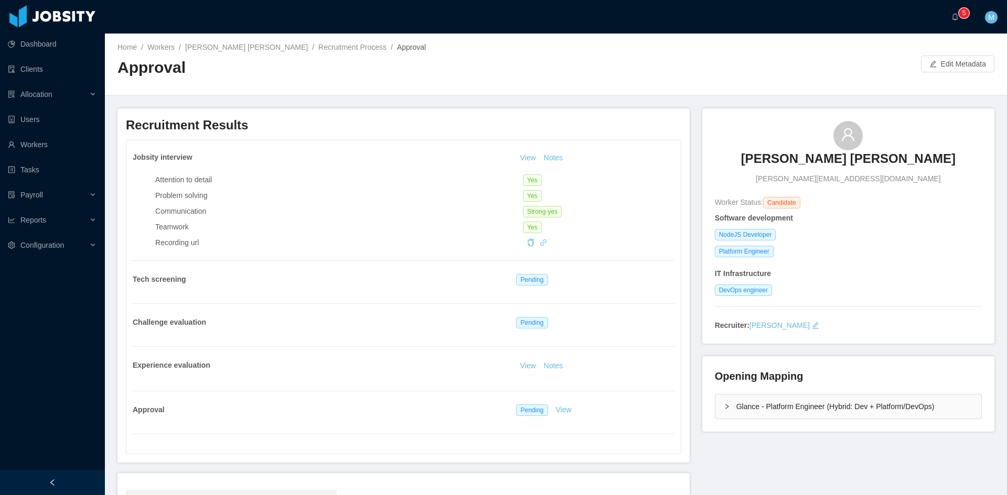
scroll to position [156, 0]
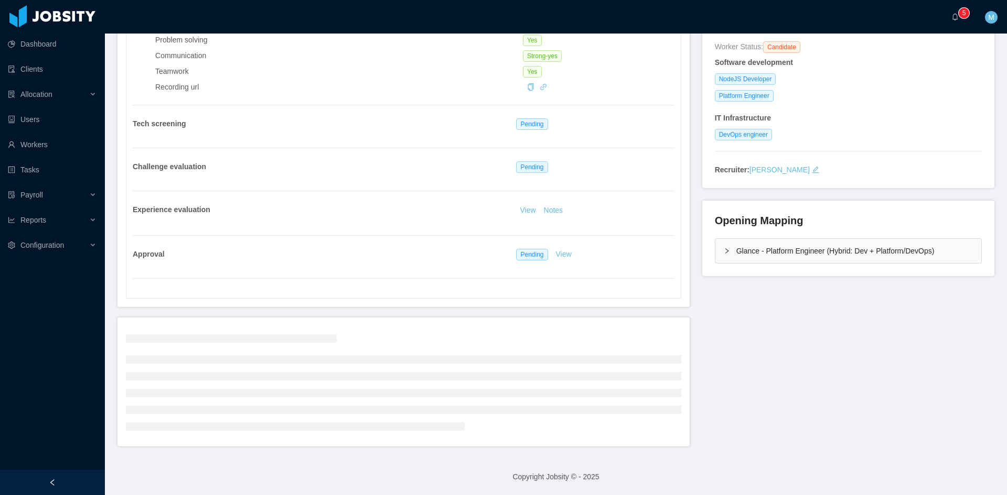
click at [288, 357] on li at bounding box center [403, 359] width 555 height 8
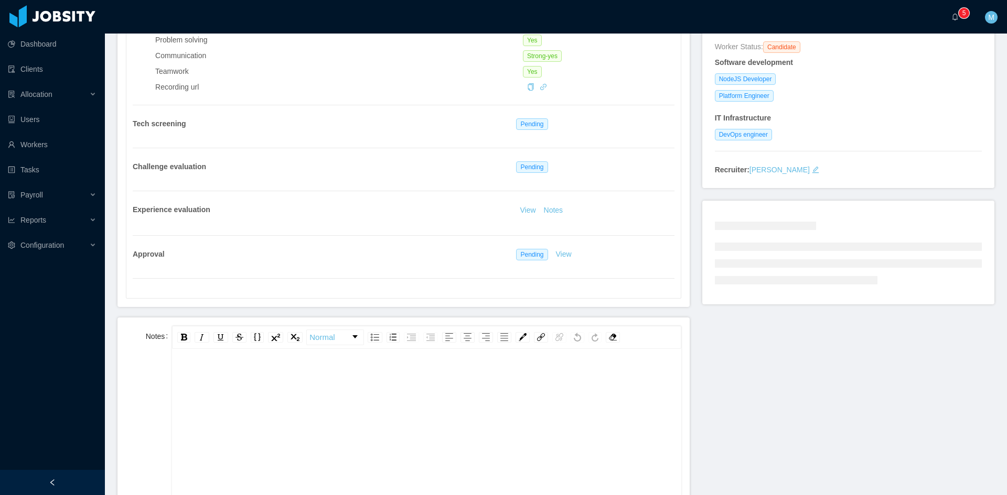
click at [297, 377] on div "rdw-editor" at bounding box center [426, 377] width 492 height 21
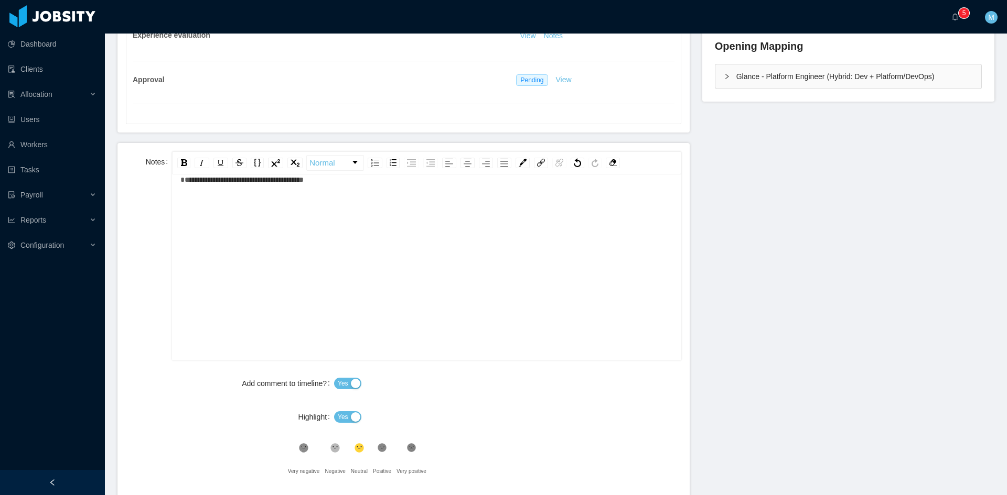
scroll to position [479, 0]
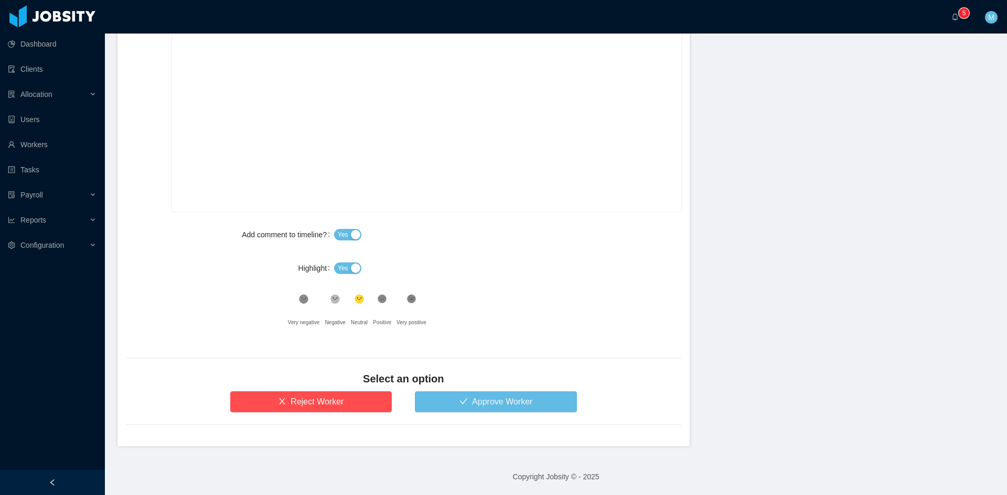
click at [344, 273] on span "Yes" at bounding box center [343, 268] width 10 height 10
click at [373, 305] on div ".st1{fill:#232323}" at bounding box center [382, 301] width 18 height 21
click at [471, 423] on form "**********" at bounding box center [403, 220] width 572 height 452
click at [463, 397] on button "Approve Worker" at bounding box center [496, 402] width 162 height 21
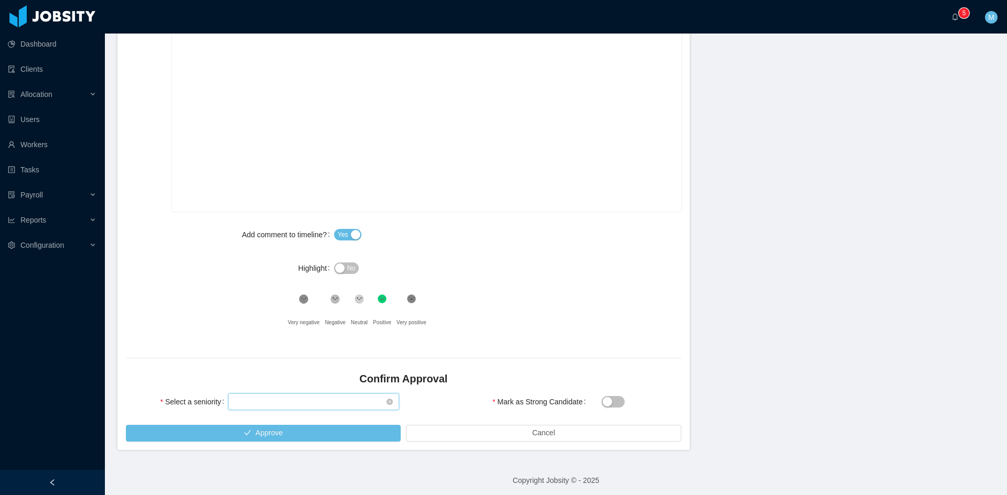
click at [313, 398] on div "Select seniority" at bounding box center [310, 402] width 152 height 16
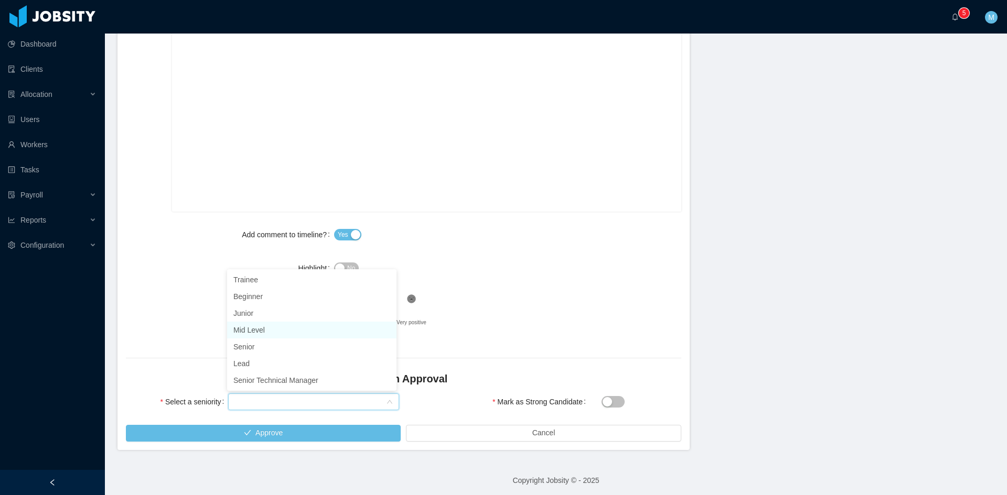
click at [264, 330] on li "Mid Level" at bounding box center [311, 330] width 169 height 17
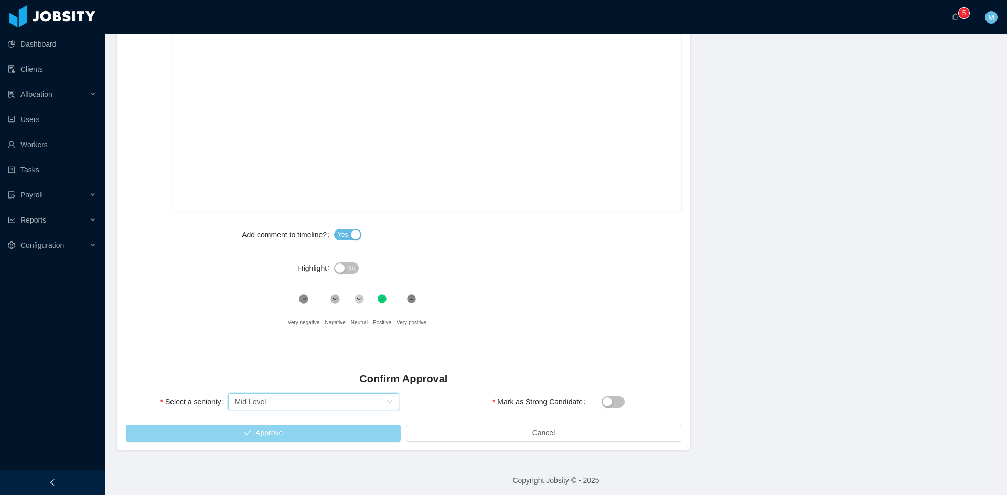
click at [368, 432] on button "Approve" at bounding box center [263, 433] width 275 height 17
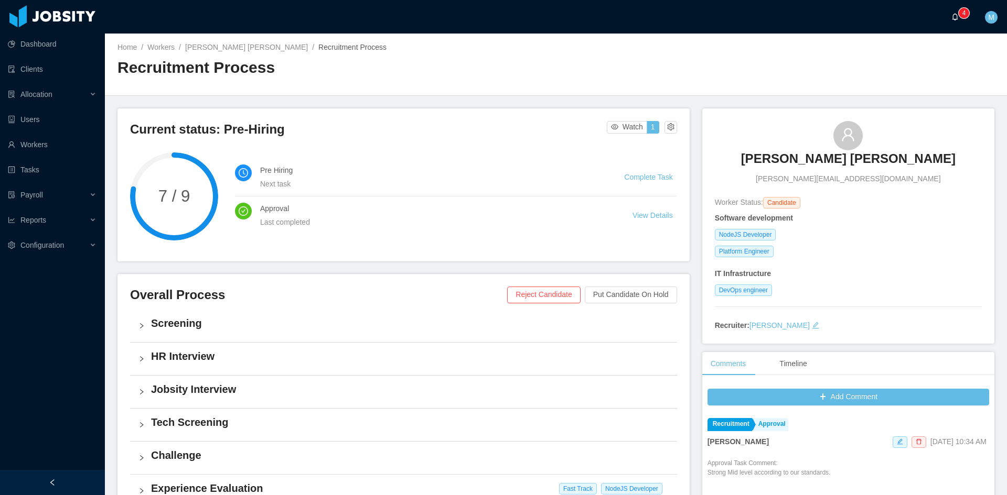
click at [954, 14] on icon "icon: bell" at bounding box center [955, 16] width 6 height 7
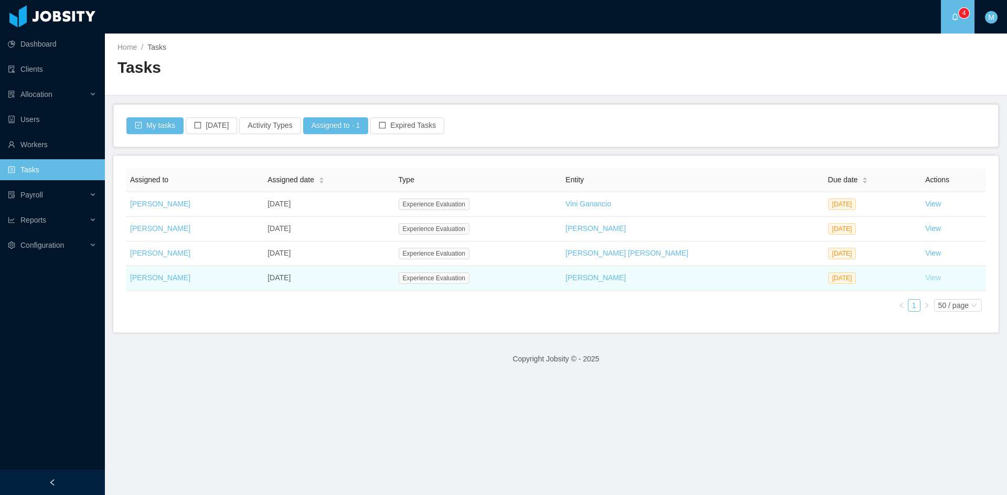
click at [925, 281] on link "View" at bounding box center [933, 278] width 16 height 8
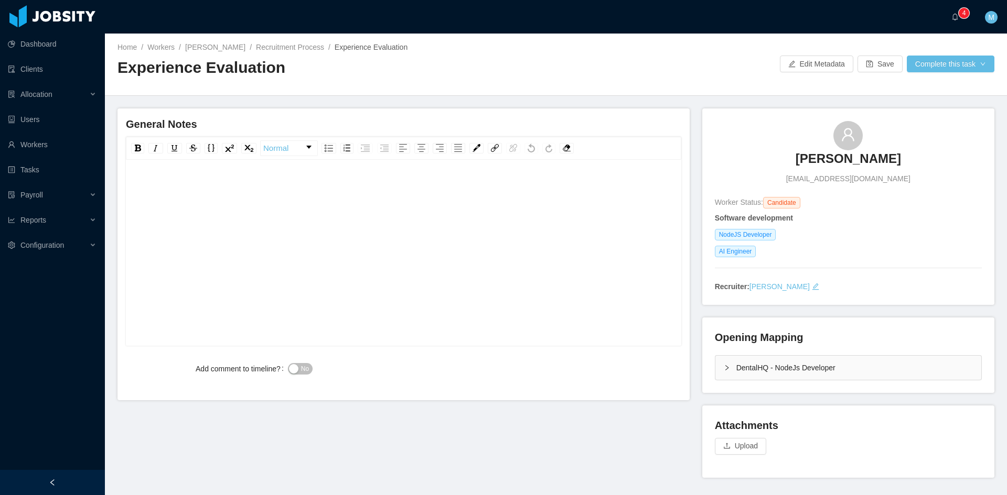
click at [708, 367] on div "Opening Mapping DentalHQ - NodeJs Developer" at bounding box center [848, 355] width 292 height 75
click at [715, 369] on div "DentalHQ - NodeJs Developer" at bounding box center [848, 368] width 266 height 24
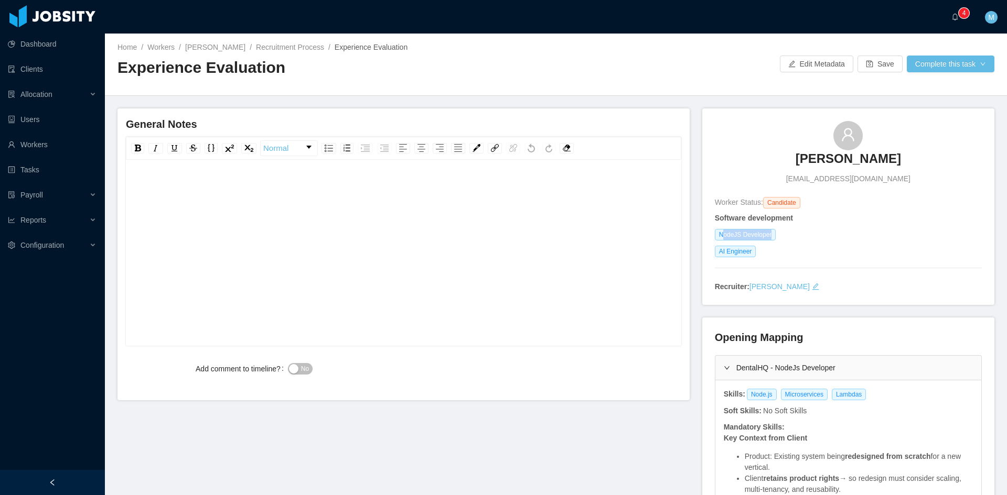
drag, startPoint x: 716, startPoint y: 237, endPoint x: 775, endPoint y: 236, distance: 58.7
click at [775, 236] on div "NodeJS Developer" at bounding box center [848, 235] width 267 height 12
click at [765, 234] on span "NodeJS Developer" at bounding box center [745, 235] width 61 height 12
drag, startPoint x: 766, startPoint y: 236, endPoint x: 697, endPoint y: 235, distance: 69.7
click at [702, 235] on div "Maycon Aguiar maayconaguiar11@hotmail.com Worker Status: Candidate Software dev…" at bounding box center [848, 207] width 292 height 197
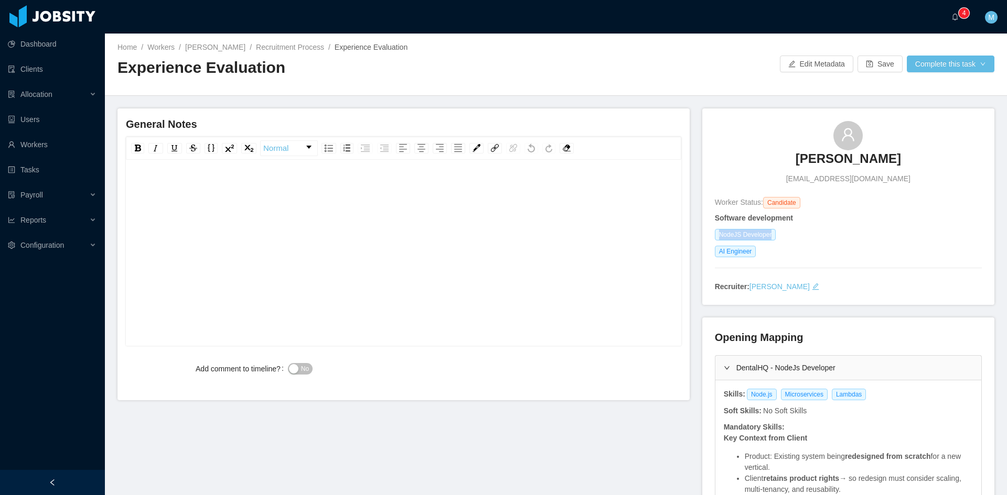
copy span "NodeJS Developer"
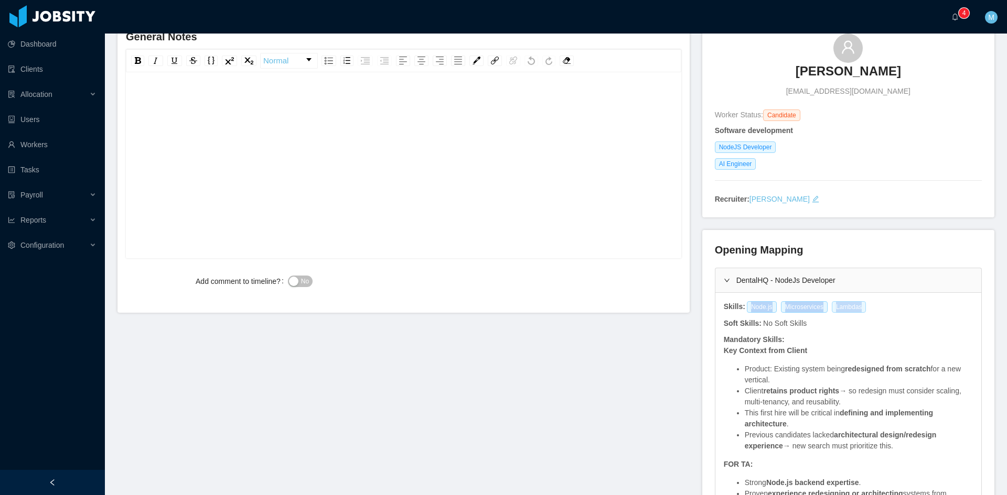
drag, startPoint x: 740, startPoint y: 307, endPoint x: 854, endPoint y: 302, distance: 114.9
click at [854, 302] on div "Node.js Microservices Lambdas" at bounding box center [807, 307] width 125 height 12
copy div "Node.js Microservices Lambdas"
click at [535, 351] on div "General Notes Normal Add comment to timeline? No Maycon Aguiar maayconaguiar11@…" at bounding box center [555, 402] width 877 height 762
drag, startPoint x: 743, startPoint y: 309, endPoint x: 853, endPoint y: 305, distance: 110.7
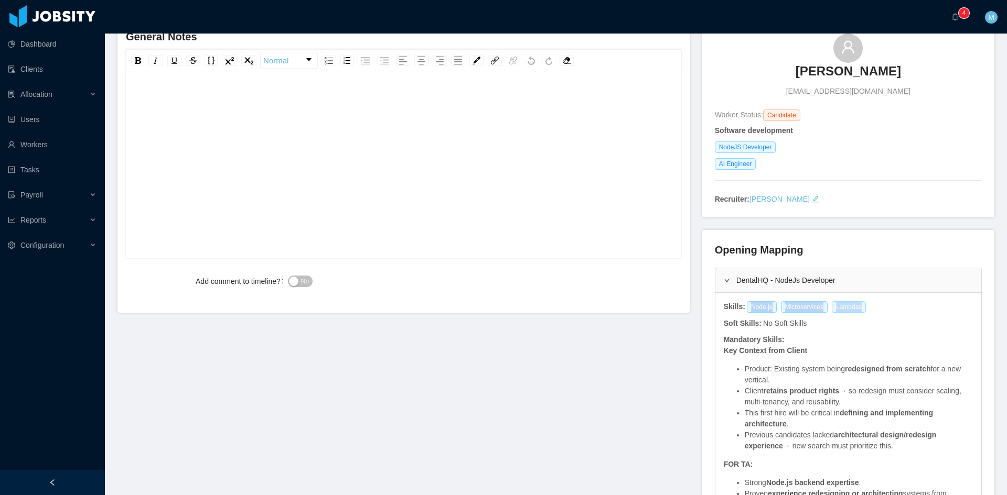
click at [853, 305] on div "Node.js Microservices Lambdas" at bounding box center [807, 307] width 125 height 12
copy div "Node.js Microservices Lambdas"
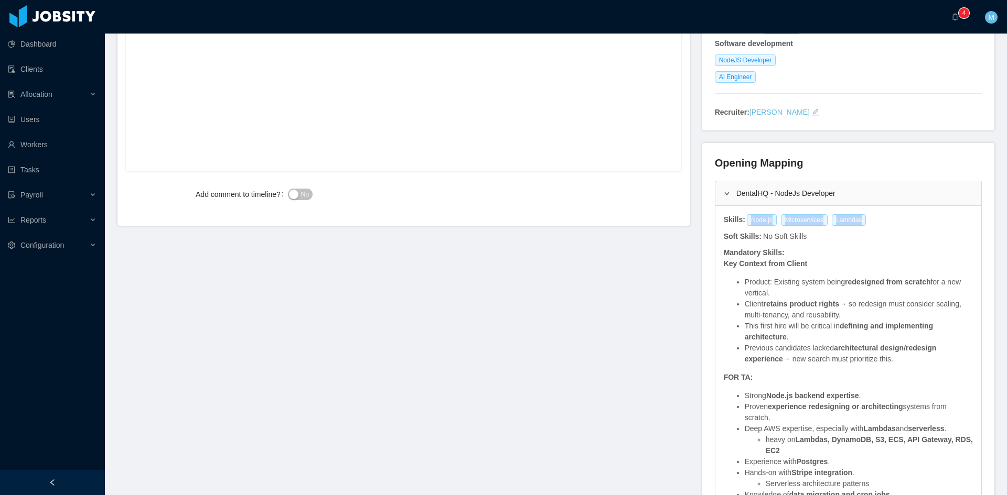
scroll to position [262, 0]
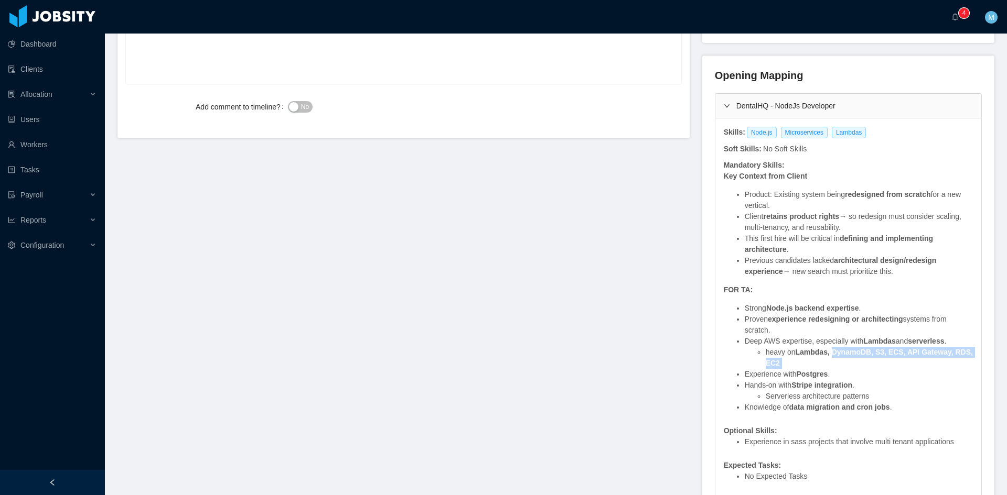
drag, startPoint x: 829, startPoint y: 353, endPoint x: 831, endPoint y: 361, distance: 8.6
click at [831, 361] on li "heavy on Lambdas, DynamoDB, S3, ECS, API Gateway, RDS, EC2" at bounding box center [868, 358] width 207 height 22
copy li "DynamoDB, S3, ECS, API Gateway, RDS, EC2"
drag, startPoint x: 793, startPoint y: 376, endPoint x: 826, endPoint y: 376, distance: 33.0
click at [826, 376] on li "Experience with Postgres ." at bounding box center [858, 374] width 228 height 11
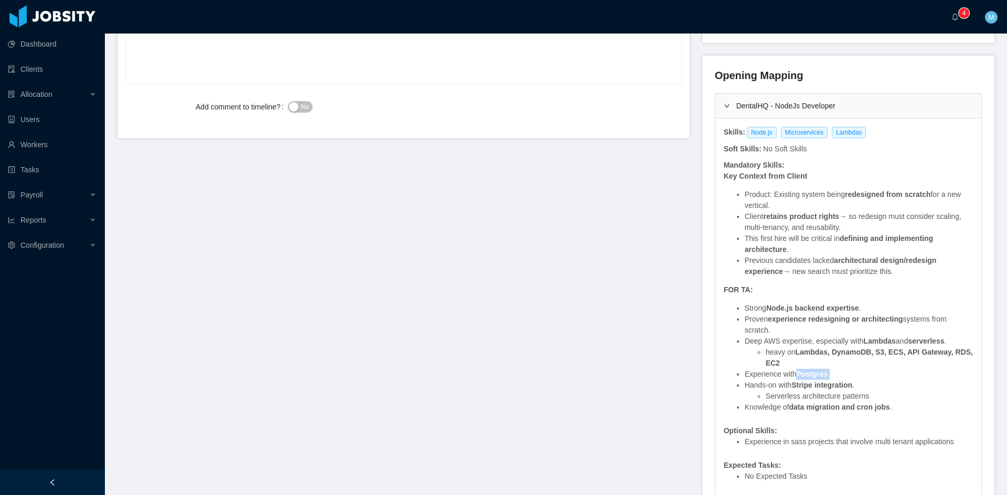
copy li "Postgres ."
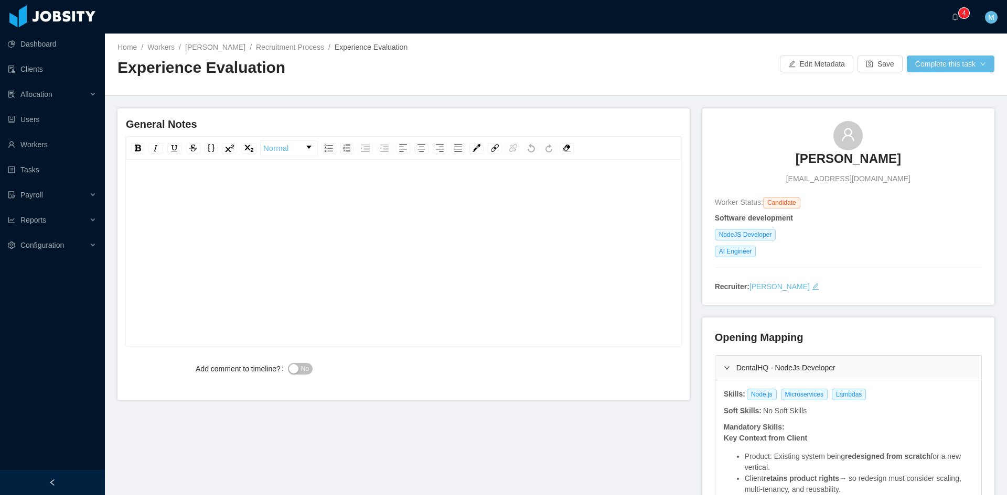
click at [301, 370] on span "No" at bounding box center [305, 369] width 8 height 10
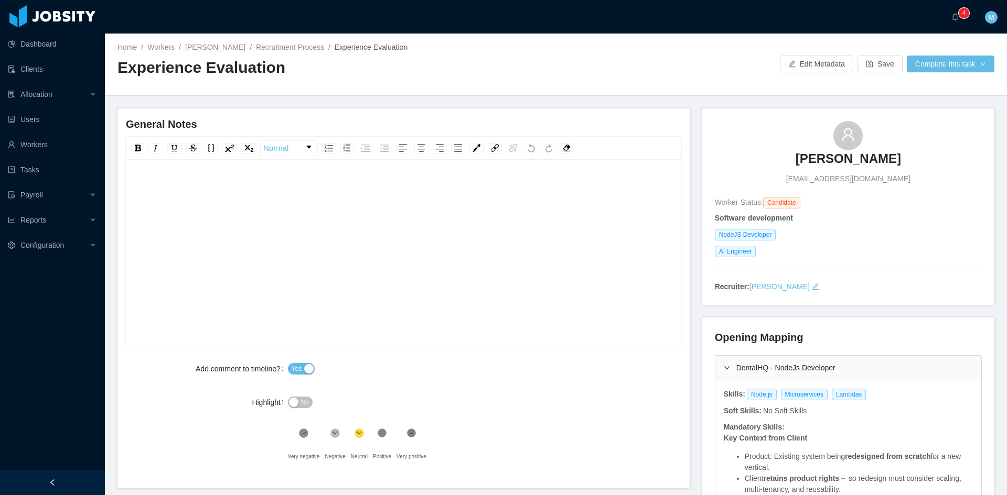
click at [329, 252] on div "rdw-editor" at bounding box center [403, 269] width 539 height 183
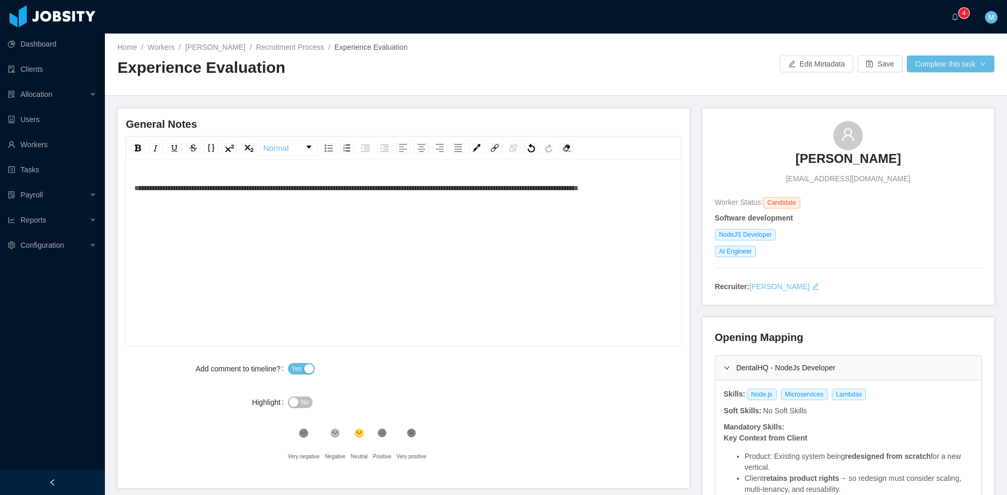
click at [134, 188] on span "**********" at bounding box center [356, 188] width 444 height 7
click at [470, 191] on span "**********" at bounding box center [403, 199] width 538 height 28
click at [531, 236] on div "**********" at bounding box center [403, 269] width 539 height 183
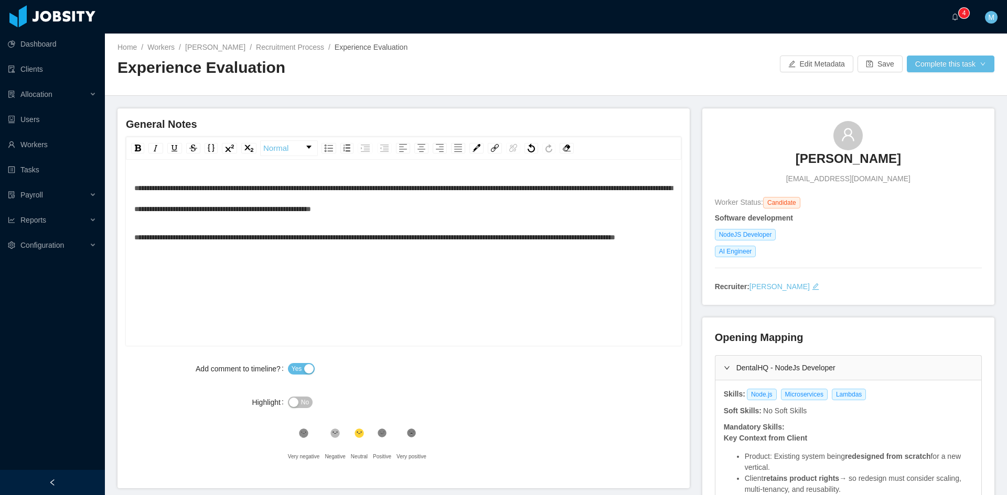
click at [331, 436] on icon at bounding box center [335, 433] width 9 height 9
click at [963, 69] on button "Complete this task" at bounding box center [950, 64] width 88 height 17
click at [954, 89] on button "Save Evaluation" at bounding box center [943, 87] width 81 height 17
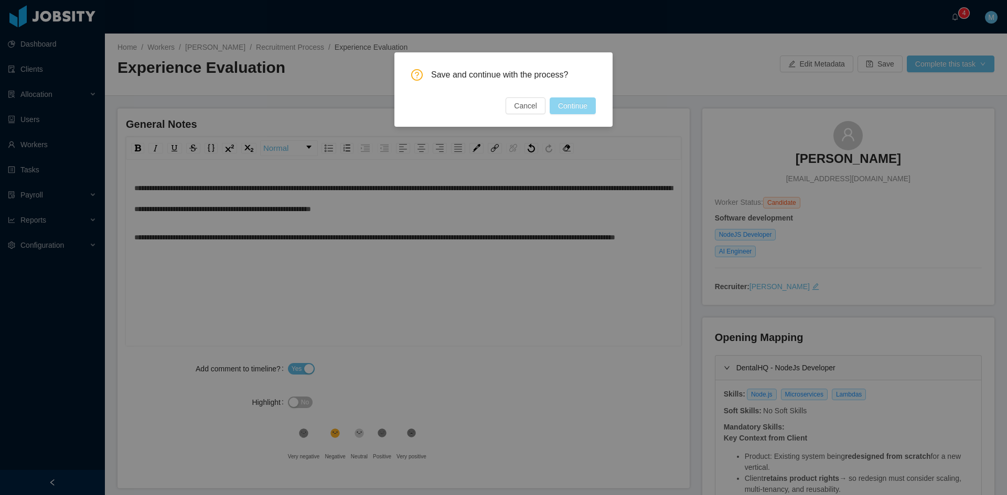
click at [576, 102] on button "Continue" at bounding box center [572, 106] width 46 height 17
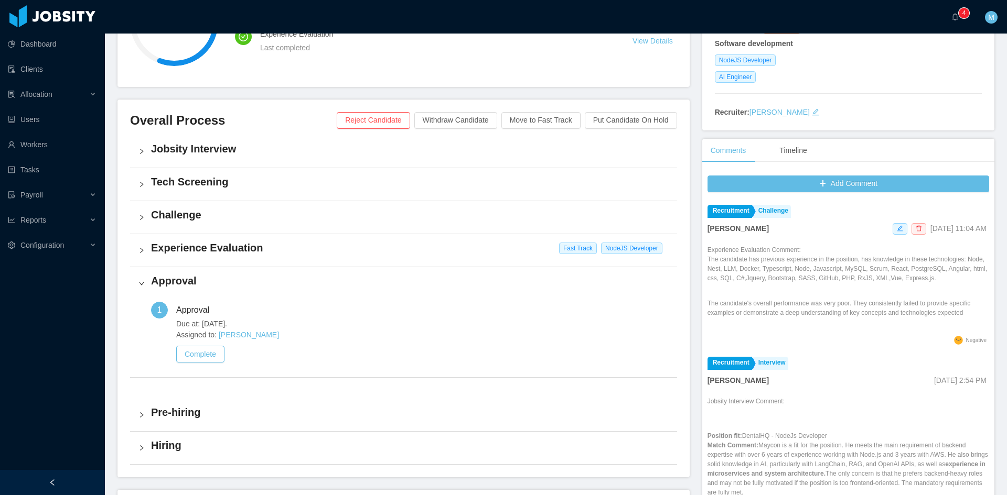
scroll to position [262, 0]
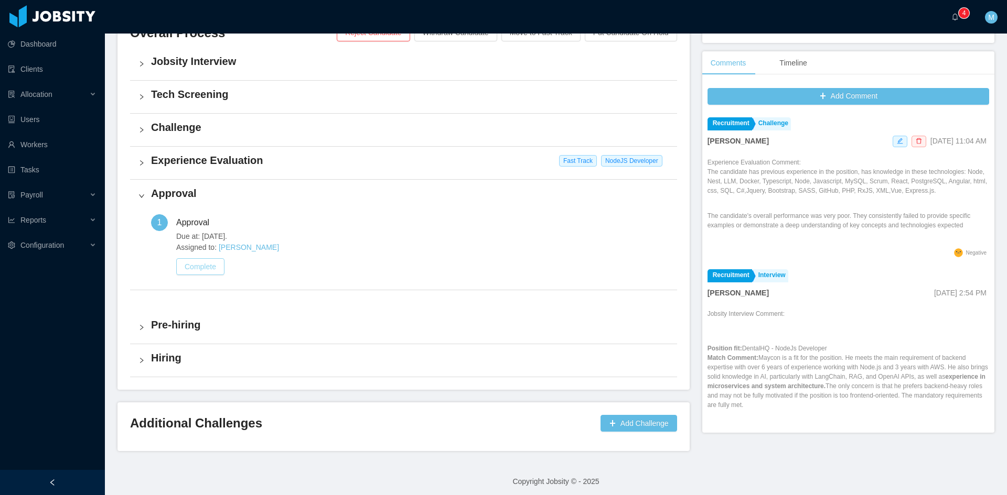
click at [206, 269] on button "Complete" at bounding box center [200, 266] width 48 height 17
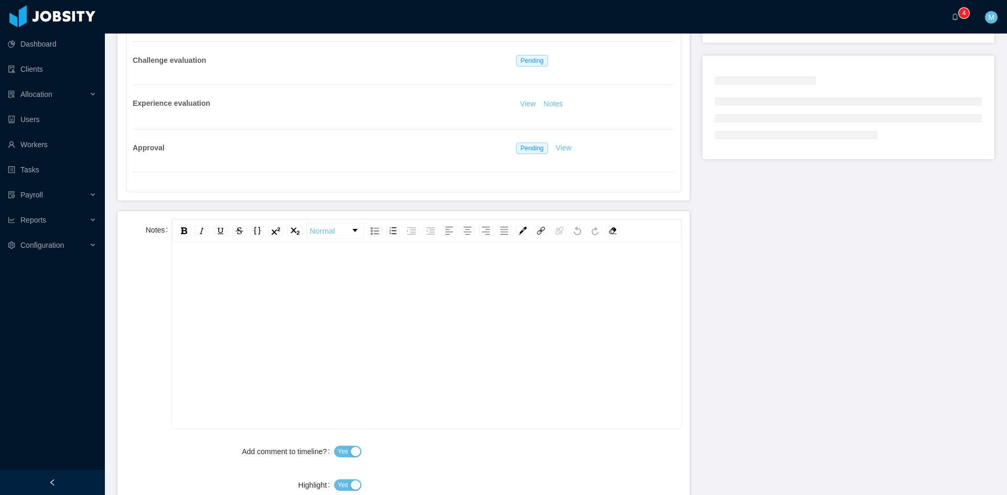
scroll to position [350, 0]
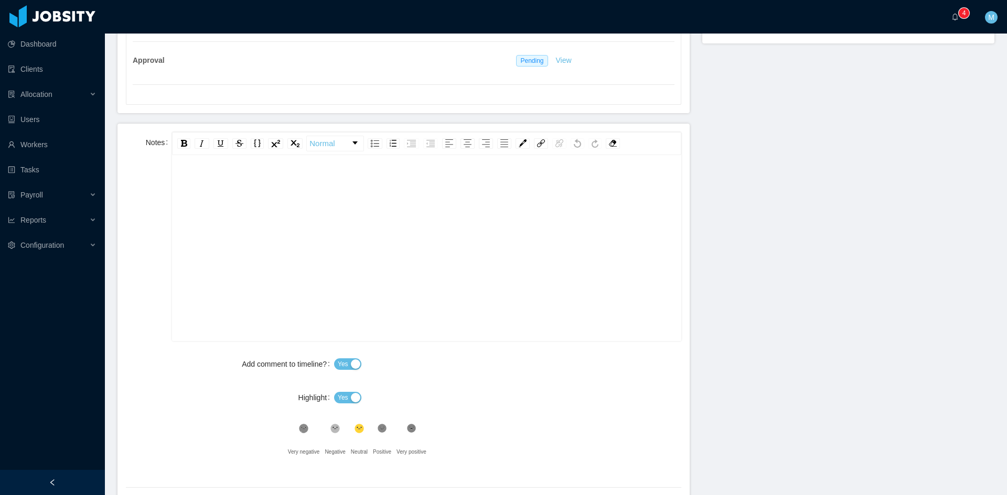
click at [246, 268] on div "rdw-editor" at bounding box center [426, 264] width 492 height 183
click at [350, 392] on button "Yes" at bounding box center [347, 398] width 27 height 12
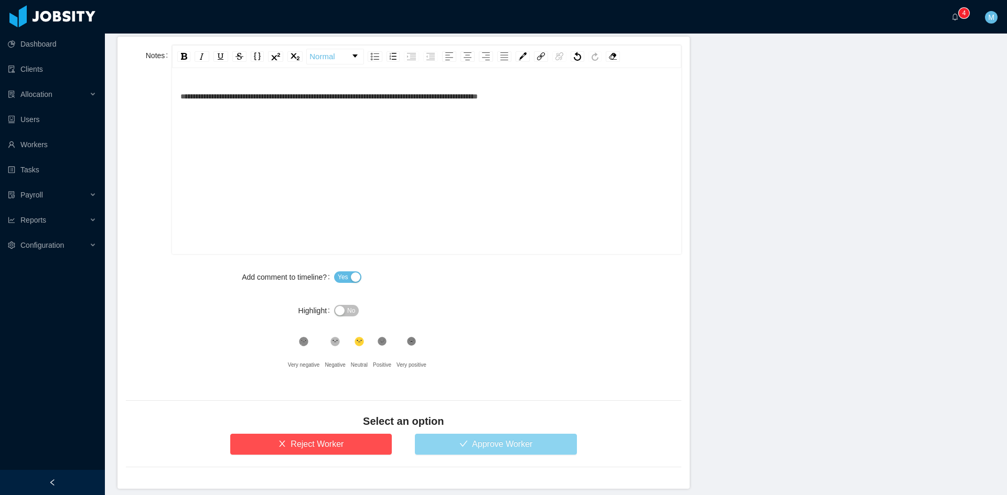
click at [460, 442] on button "Approve Worker" at bounding box center [496, 444] width 162 height 21
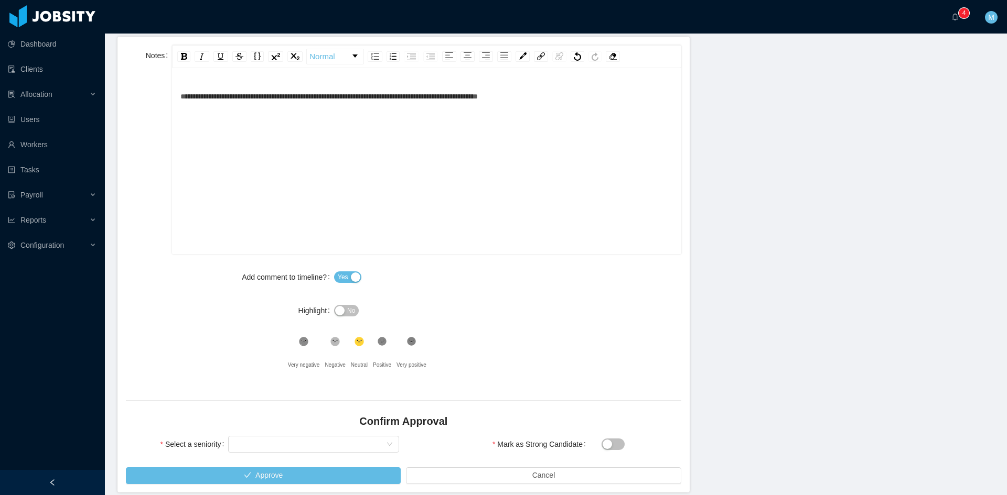
click at [331, 342] on icon at bounding box center [335, 342] width 9 height 9
click at [298, 441] on div "Select seniority" at bounding box center [310, 445] width 152 height 16
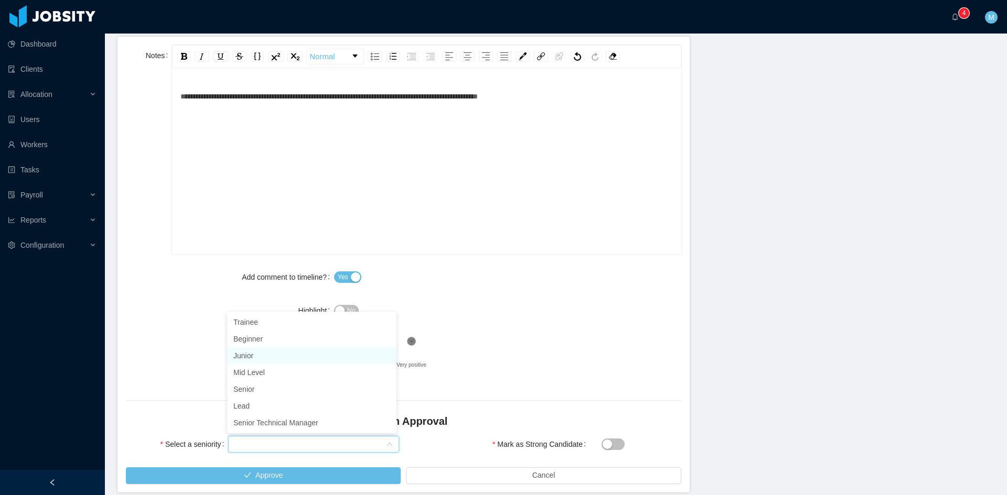
click at [269, 359] on li "Junior" at bounding box center [311, 356] width 169 height 17
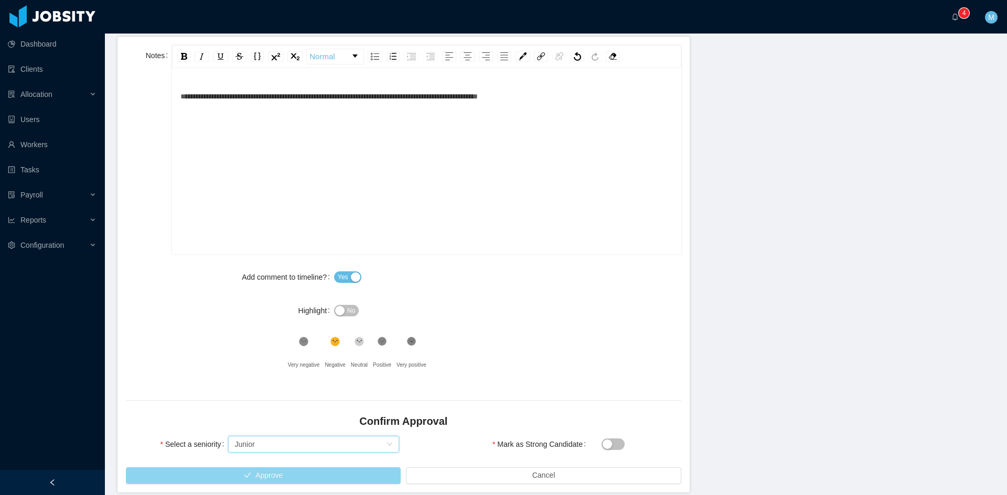
click at [284, 470] on button "Approve" at bounding box center [263, 476] width 275 height 17
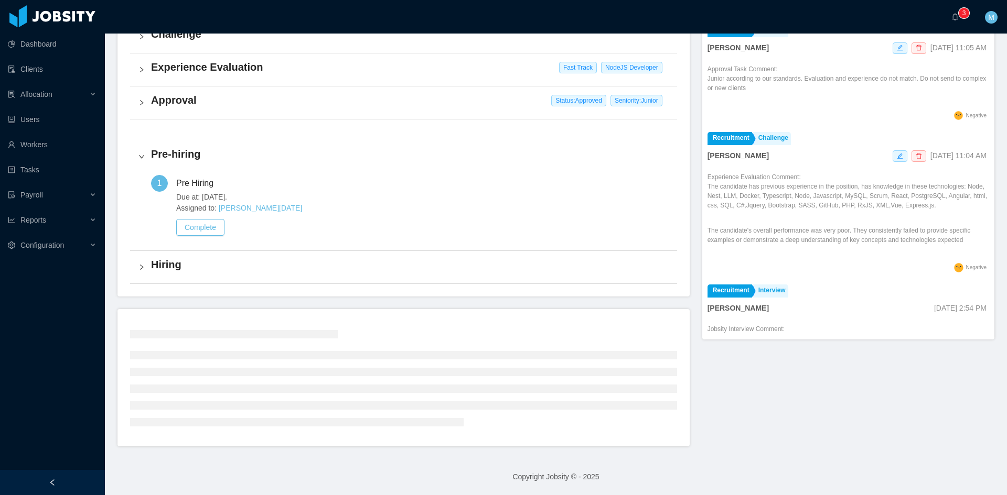
scroll to position [267, 0]
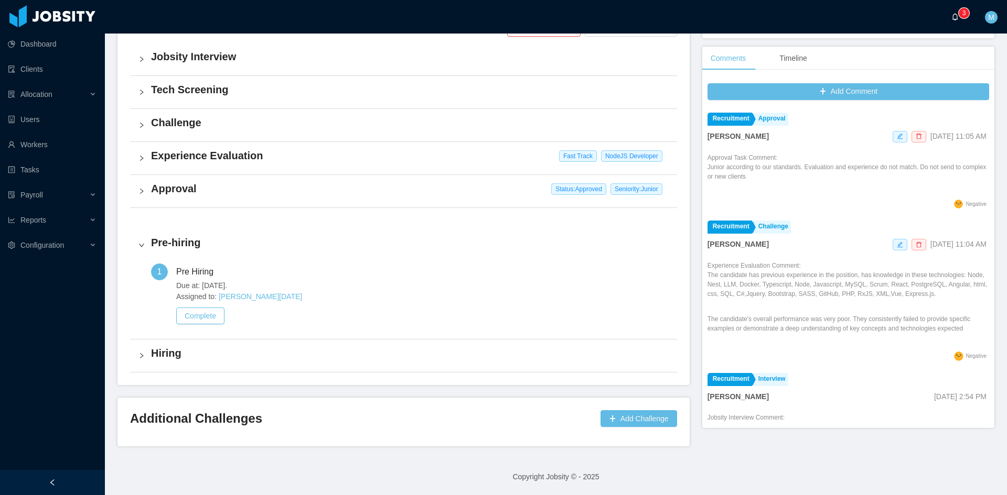
click at [951, 19] on a=83ded146-cd66-4514-80a8-9a7b1e1b5eb6/Matias%20Marin"] "0 1 2 3 4 5 6 7 8 9 0 1 2 3 4 5 6 7 8 9 0 1 2 3 4 5 6 7 8 9" at bounding box center [957, 17] width 13 height 34
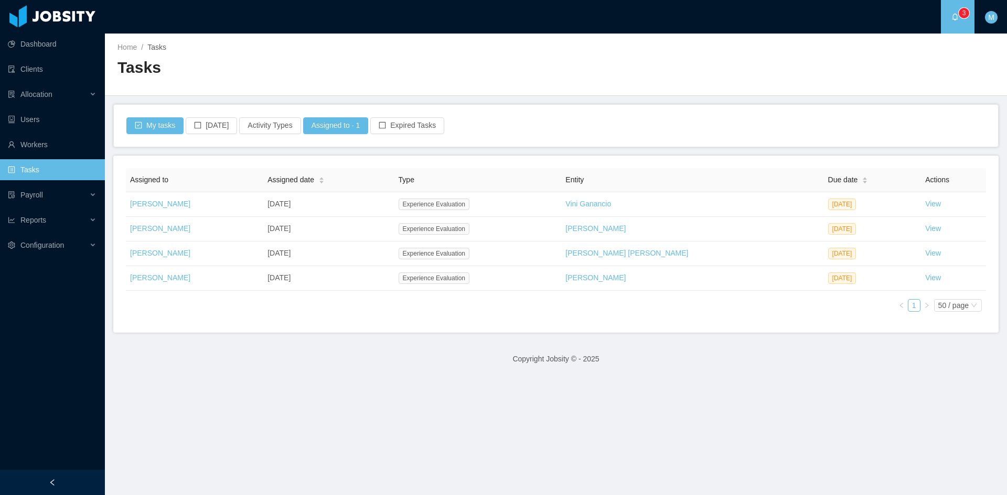
click at [483, 319] on div "Assigned to Assigned date Type Entity Due date Actions Matias Marin Sep 12th, 2…" at bounding box center [556, 244] width 860 height 152
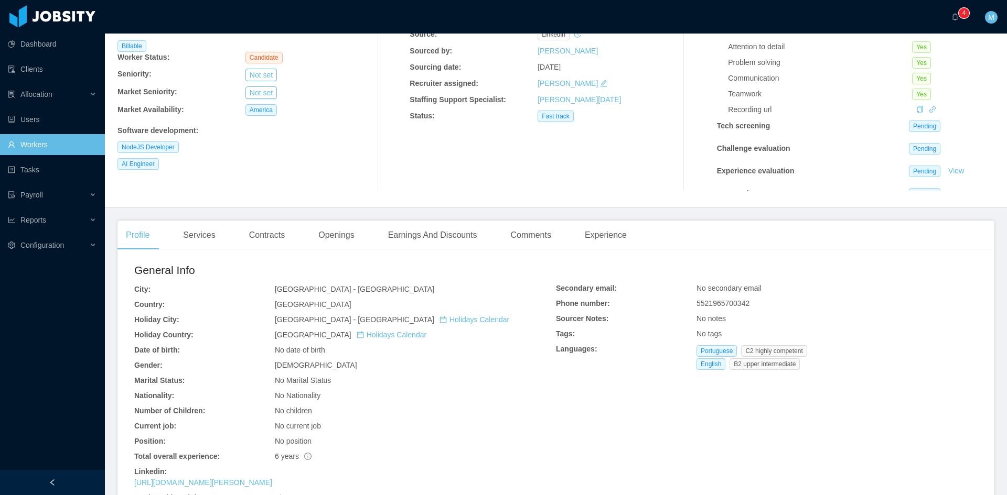
scroll to position [175, 0]
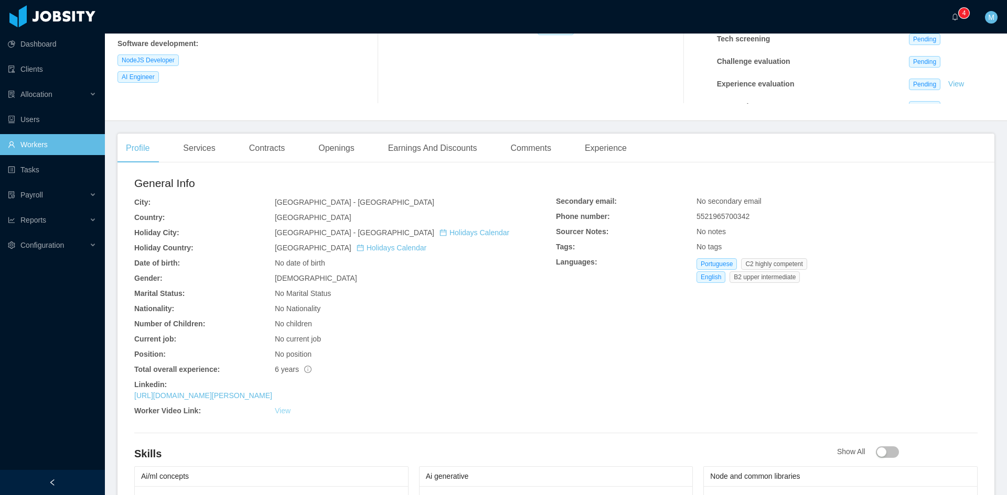
click at [284, 413] on link "View" at bounding box center [283, 411] width 16 height 8
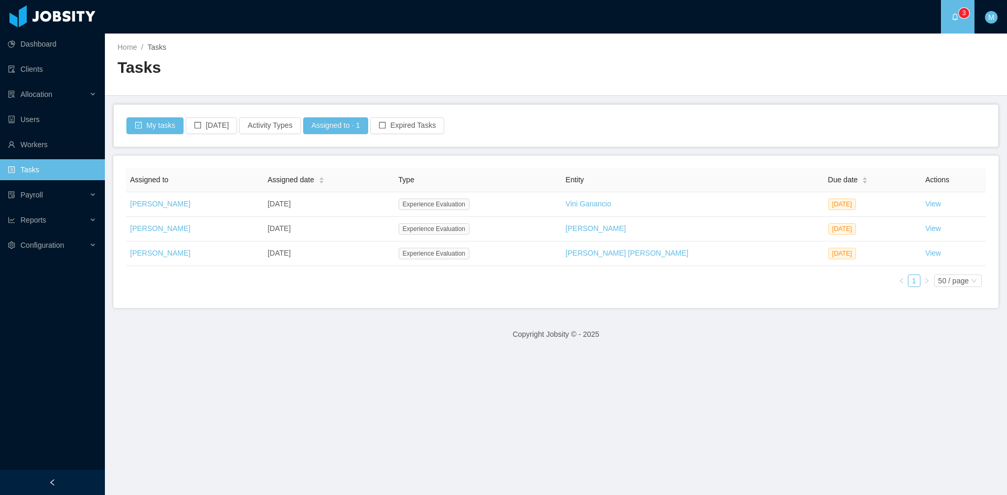
click at [417, 389] on main "Home / Tasks / Tasks My tasks [DATE] Activity Types Assigned to · 1 Expired Tas…" at bounding box center [556, 265] width 902 height 462
drag, startPoint x: 918, startPoint y: 252, endPoint x: 892, endPoint y: 241, distance: 28.2
click at [925, 252] on link "View" at bounding box center [933, 253] width 16 height 8
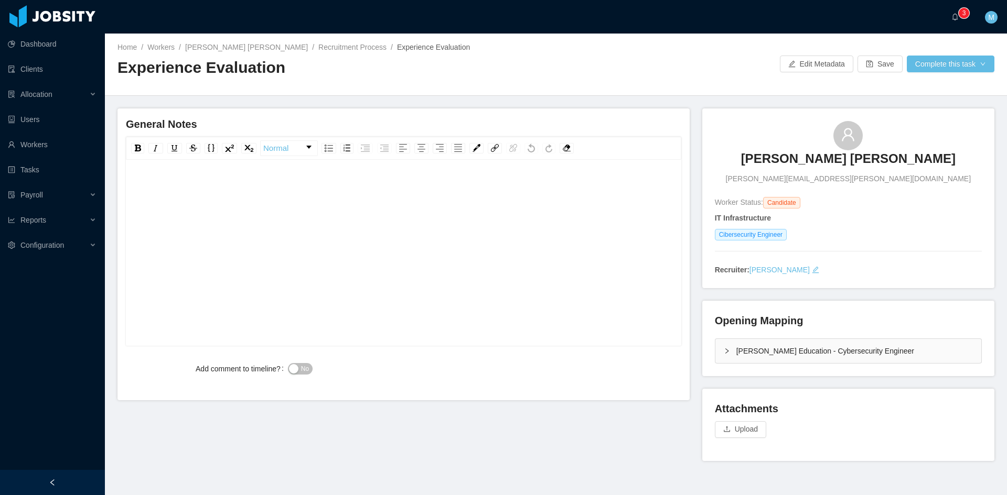
click at [406, 230] on div "rdw-editor" at bounding box center [403, 269] width 539 height 183
click at [475, 196] on div "**********" at bounding box center [403, 188] width 539 height 21
drag, startPoint x: 133, startPoint y: 187, endPoint x: 137, endPoint y: 189, distance: 5.4
click at [136, 189] on div "**********" at bounding box center [403, 254] width 555 height 183
click at [137, 189] on span "**********" at bounding box center [290, 188] width 313 height 7
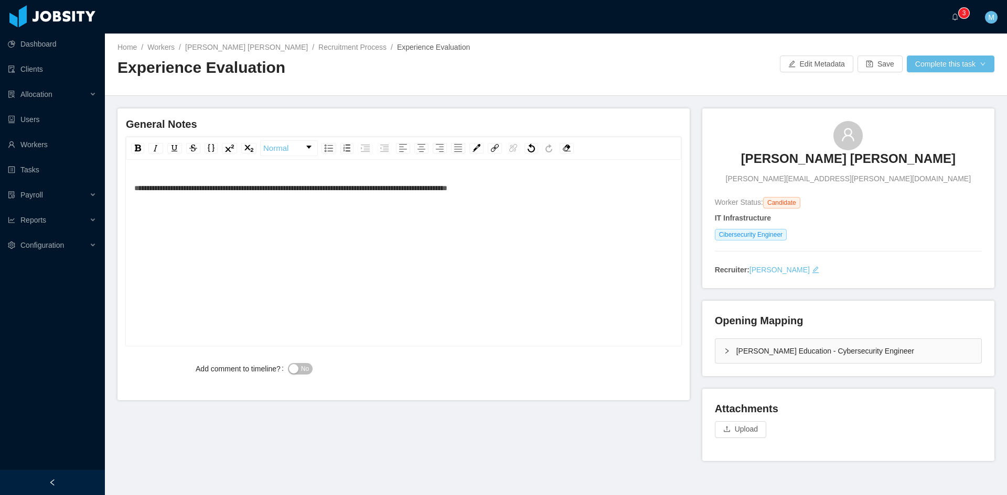
click at [134, 189] on span "**********" at bounding box center [290, 188] width 313 height 7
click at [292, 371] on button "No" at bounding box center [300, 369] width 25 height 12
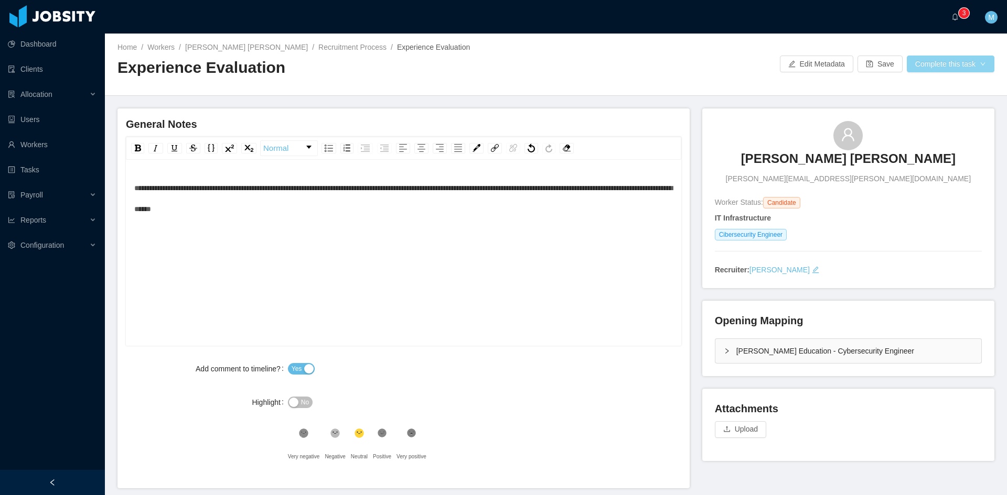
click at [932, 67] on button "Complete this task" at bounding box center [950, 64] width 88 height 17
click at [932, 84] on button "Save Evaluation" at bounding box center [943, 87] width 81 height 17
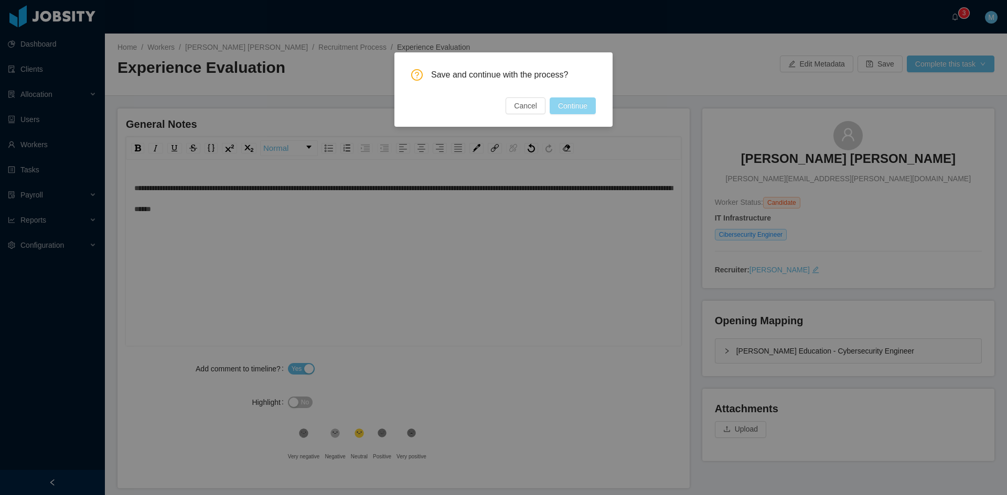
click at [575, 106] on button "Continue" at bounding box center [572, 106] width 46 height 17
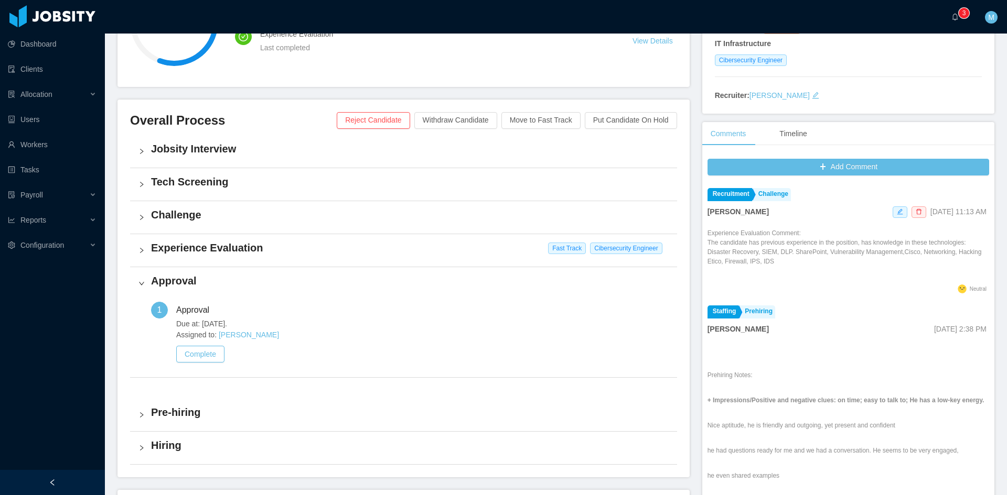
scroll to position [262, 0]
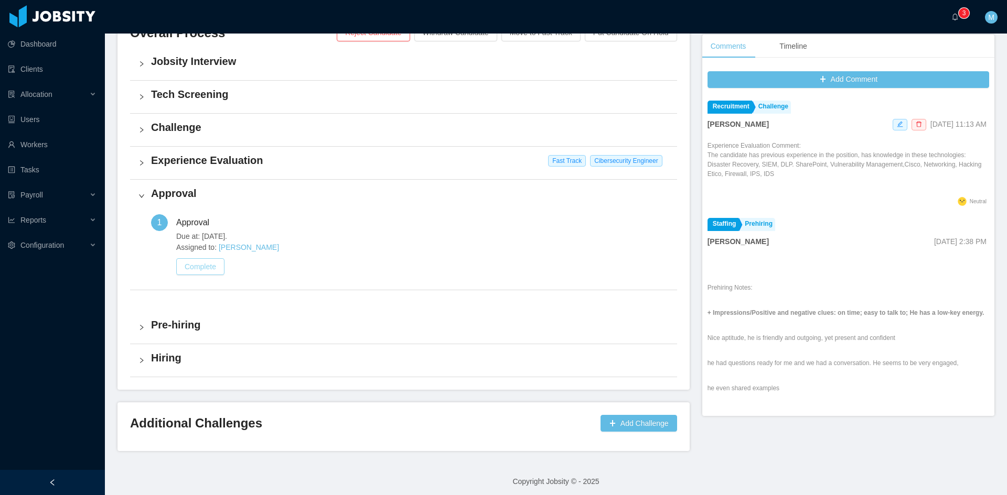
click at [205, 272] on button "Complete" at bounding box center [200, 266] width 48 height 17
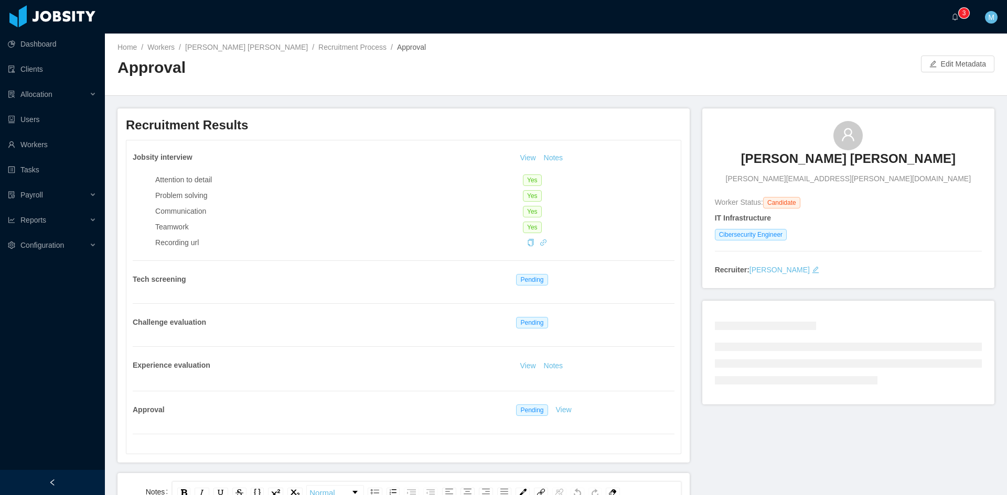
scroll to position [350, 0]
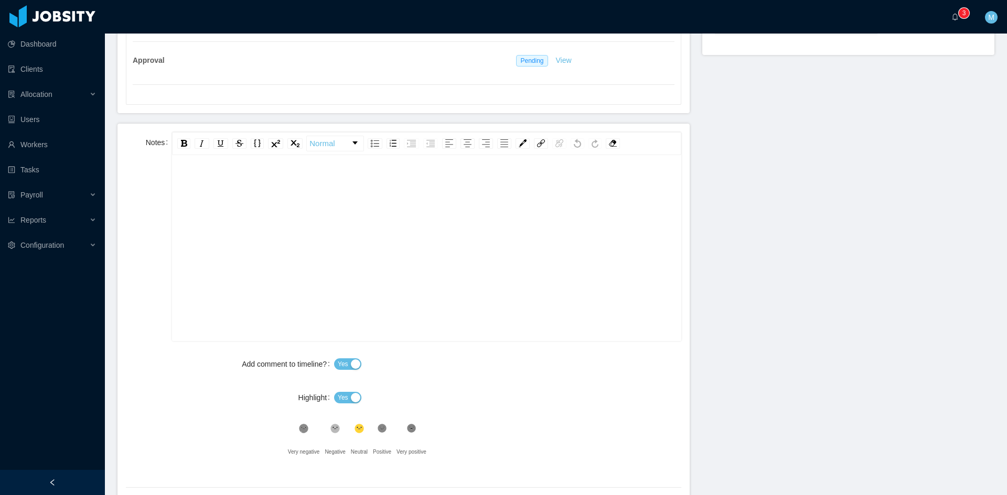
click at [271, 284] on div "rdw-editor" at bounding box center [426, 264] width 492 height 183
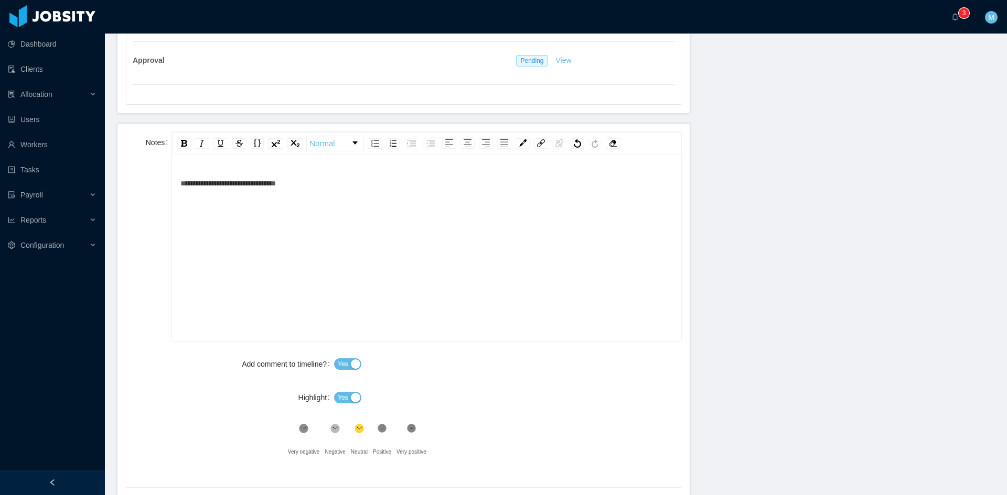
click at [349, 397] on button "Yes" at bounding box center [347, 398] width 27 height 12
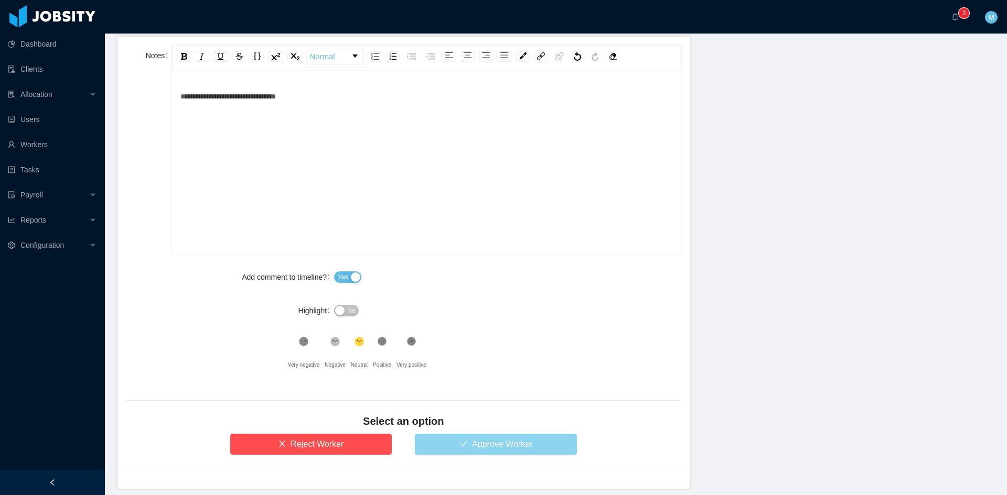
click at [475, 439] on button "Approve Worker" at bounding box center [496, 444] width 162 height 21
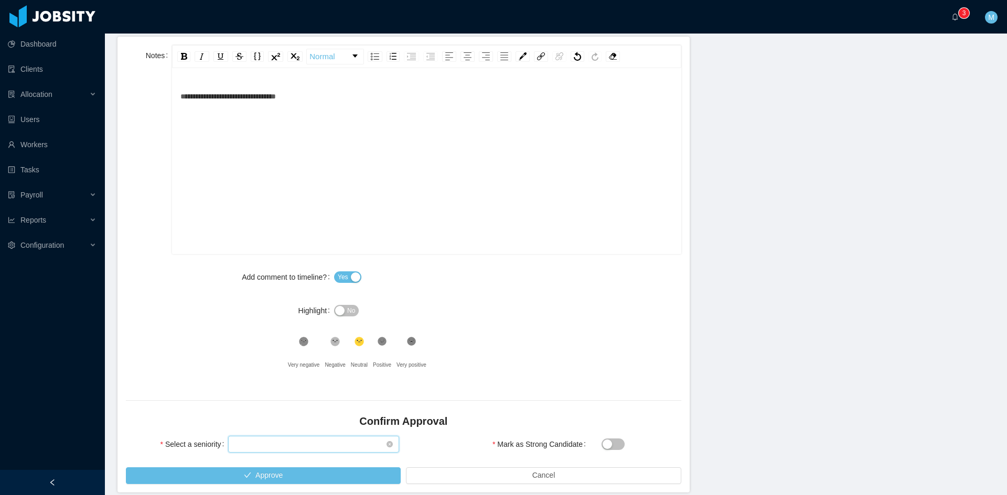
click at [315, 438] on div "Select seniority" at bounding box center [310, 445] width 152 height 16
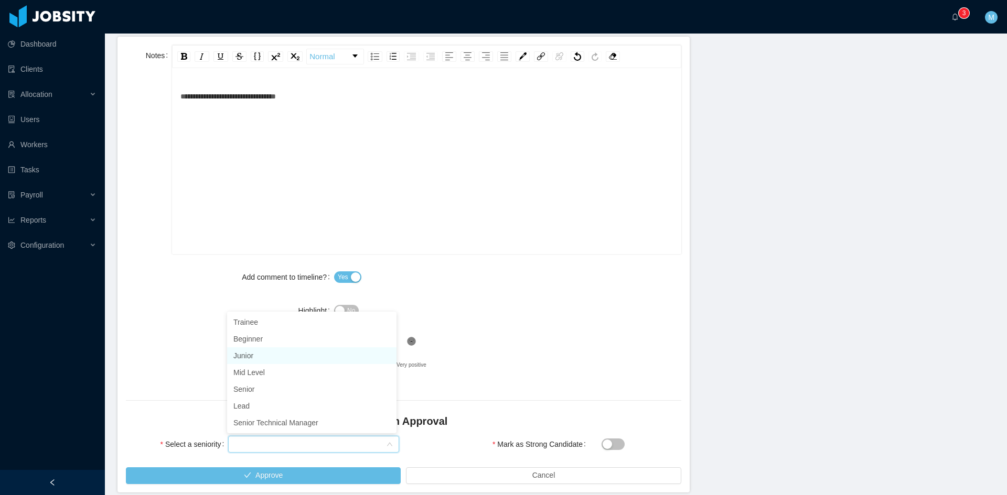
click at [263, 358] on li "Junior" at bounding box center [311, 356] width 169 height 17
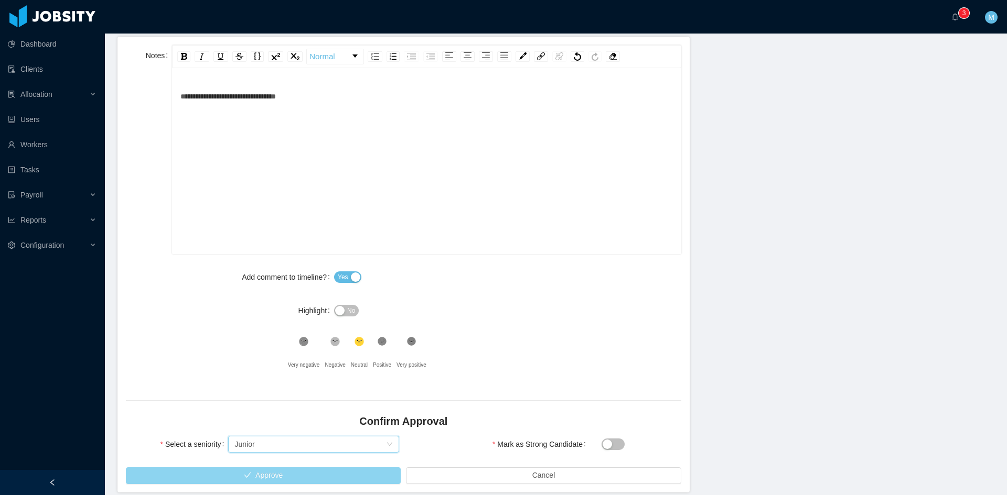
click at [313, 473] on button "Approve" at bounding box center [263, 476] width 275 height 17
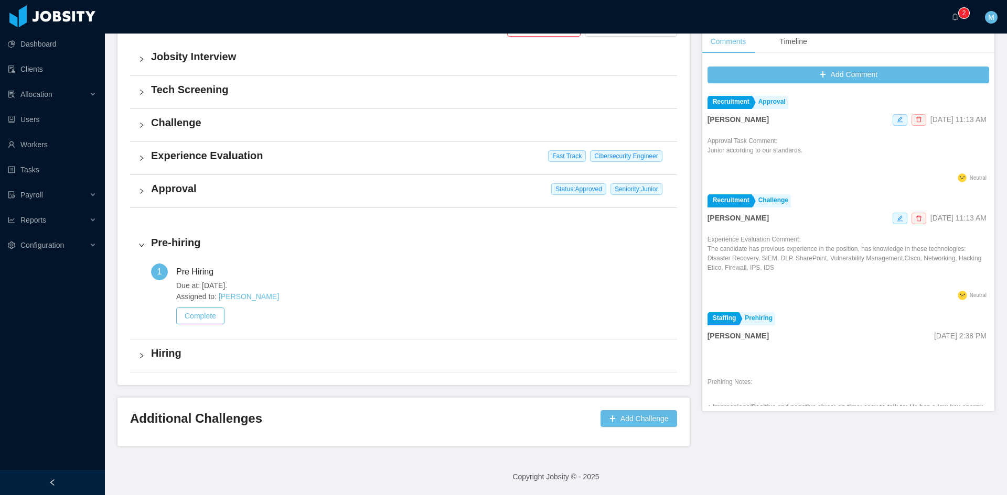
scroll to position [267, 0]
click at [958, 8] on a=83ded146-cd66-4514-80a8-9a7b1e1b5eb6/Matias%20Marin"] "0 1 2 3 4 5 6 7 8 9 0 1 2 3 4 5 6 7 8 9 0 1 2 3 4 5 6 7 8 9" at bounding box center [957, 17] width 13 height 34
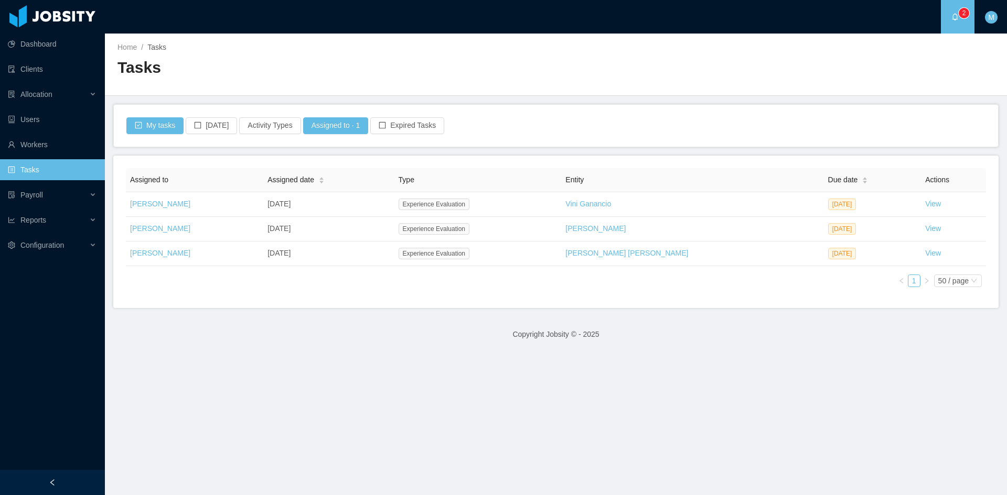
click at [360, 434] on main "Home / Tasks / Tasks My tasks [DATE] Activity Types Assigned to · 1 Expired Tas…" at bounding box center [556, 265] width 902 height 462
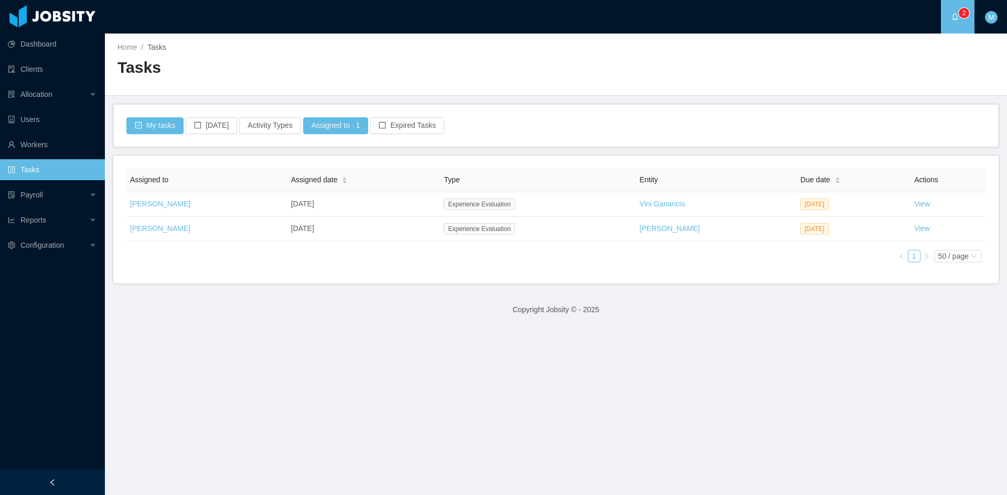
click at [576, 274] on div "Assigned to Assigned date Type Entity Due date Actions [PERSON_NAME] [DATE] Exp…" at bounding box center [555, 220] width 885 height 128
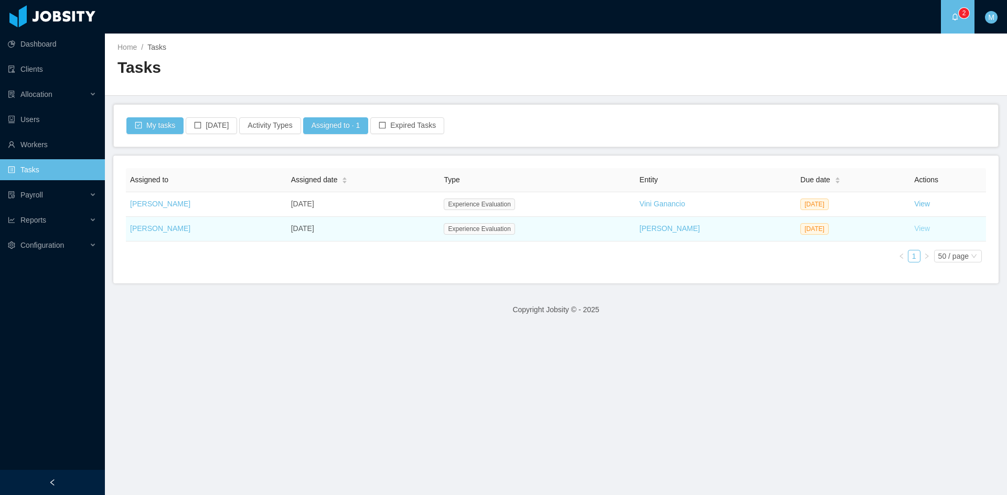
click at [914, 230] on link "View" at bounding box center [922, 228] width 16 height 8
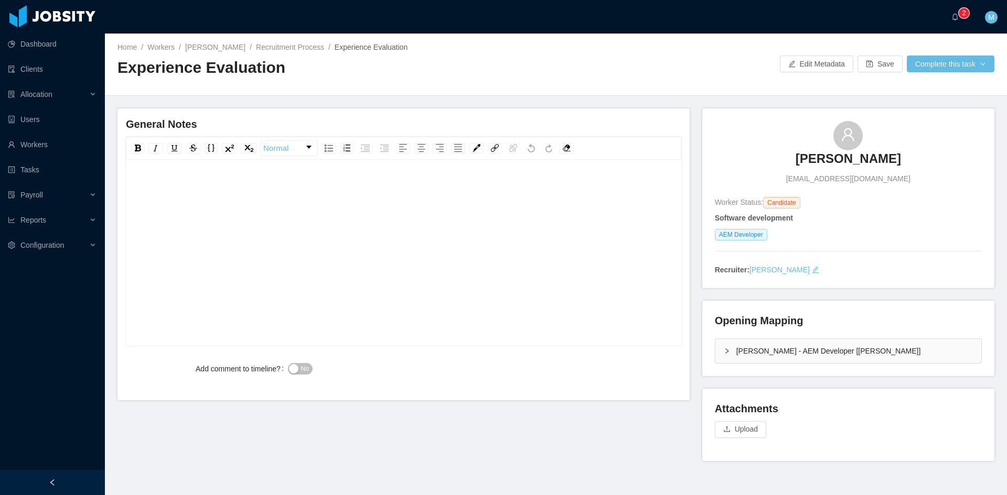
click at [715, 351] on div "McGraw-Hill - AEM Developer [Vijay Yadav]" at bounding box center [848, 351] width 266 height 24
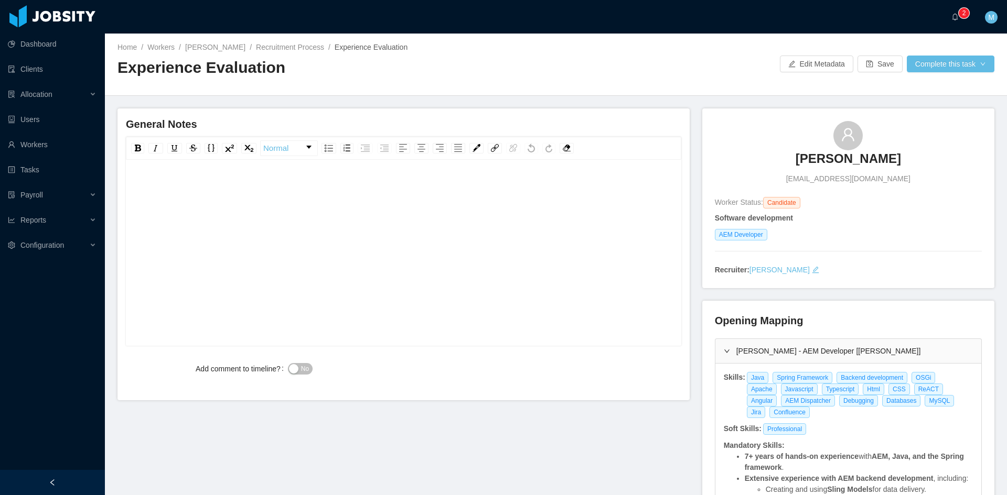
click at [442, 279] on div "rdw-editor" at bounding box center [403, 269] width 539 height 183
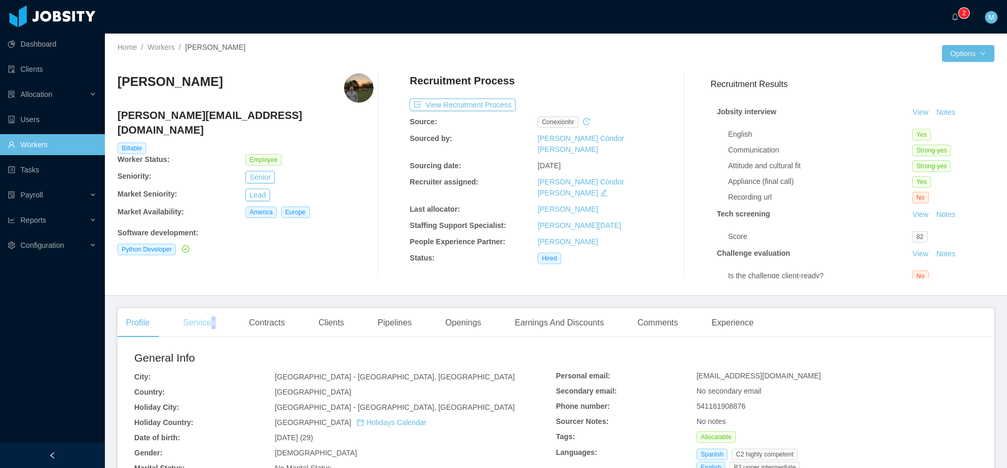
click at [212, 320] on div "Services" at bounding box center [199, 322] width 49 height 29
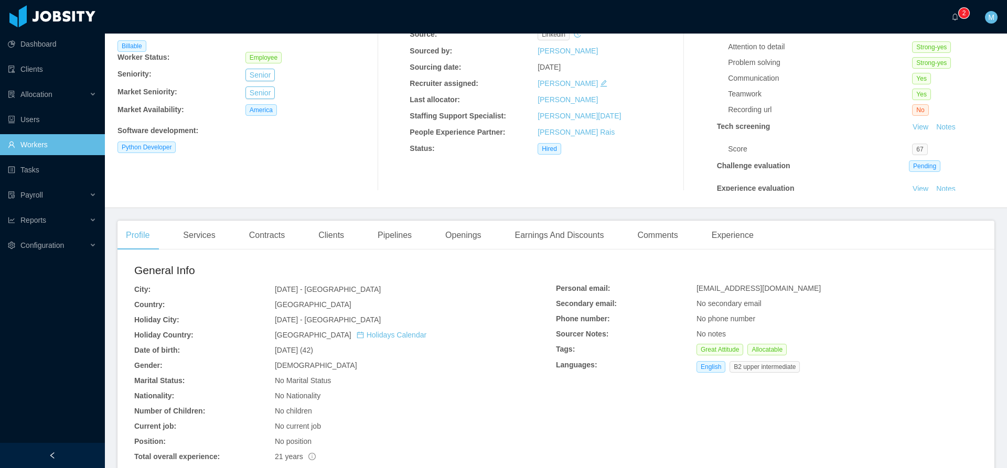
scroll to position [175, 0]
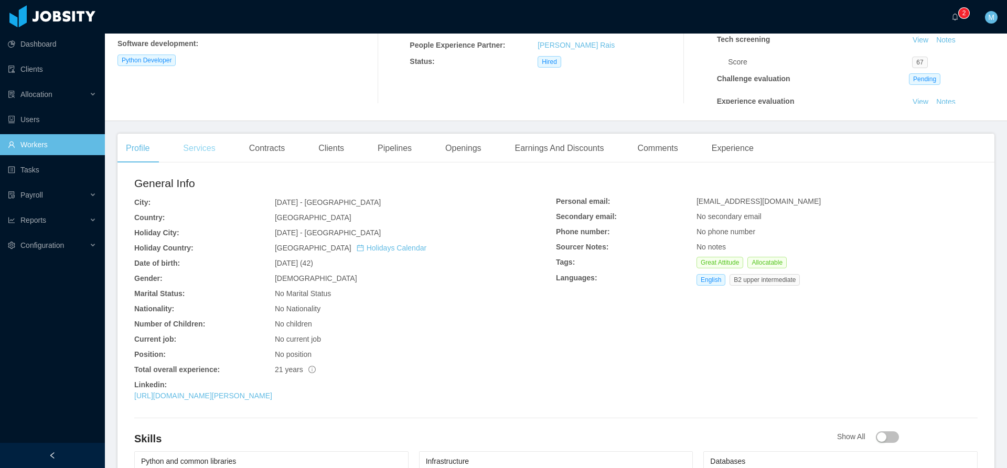
click at [196, 154] on div "Services" at bounding box center [199, 148] width 49 height 29
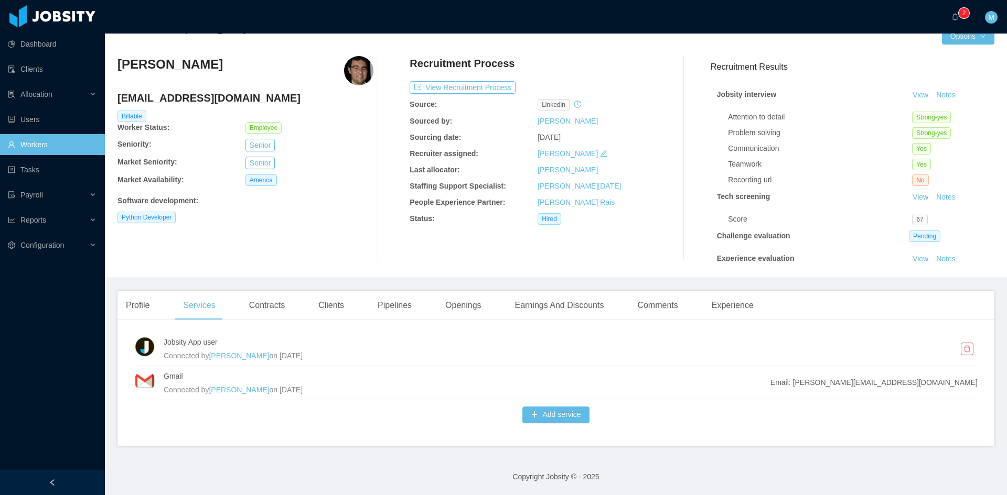
scroll to position [17, 0]
